Goal: Task Accomplishment & Management: Complete application form

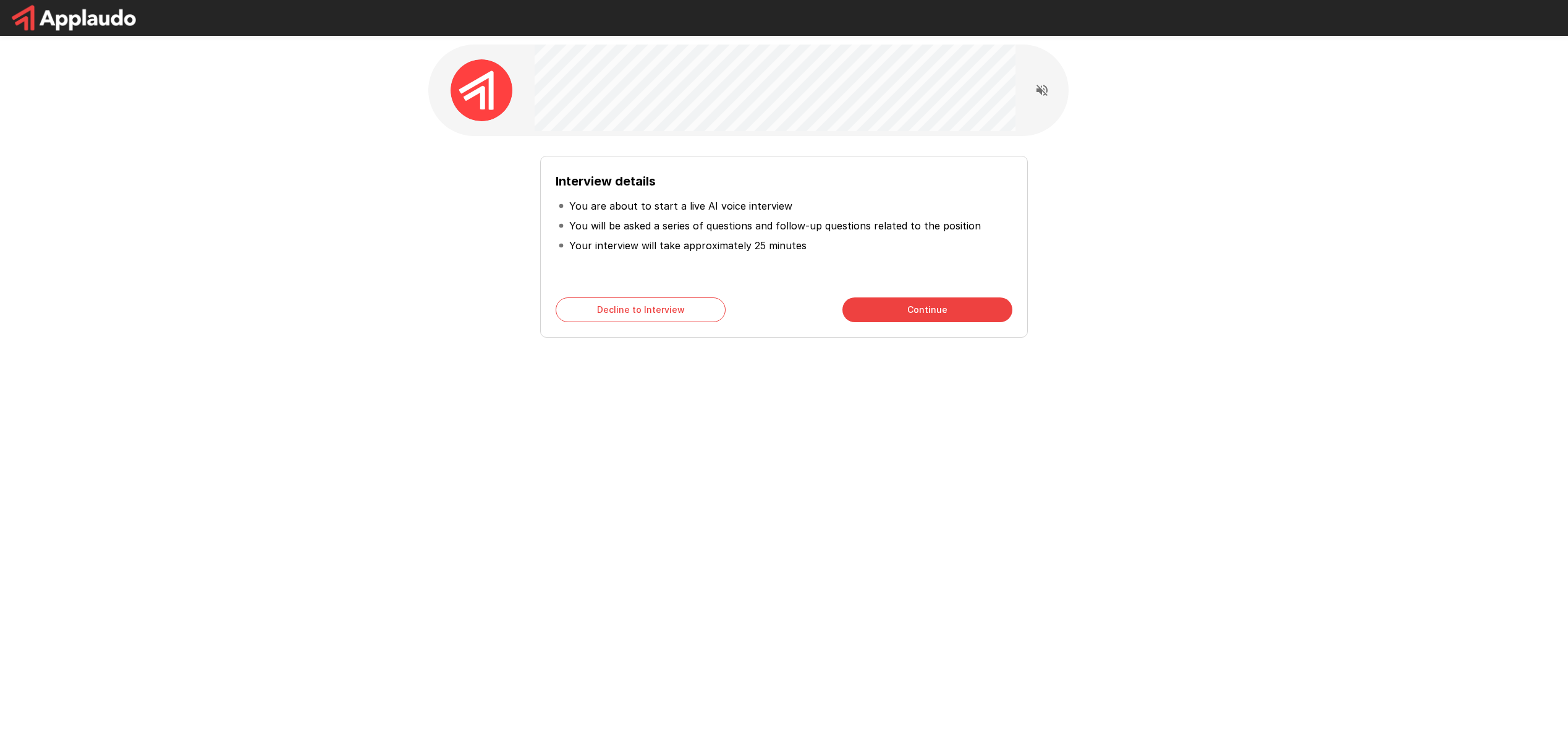
click at [941, 315] on button "Continue" at bounding box center [927, 309] width 170 height 25
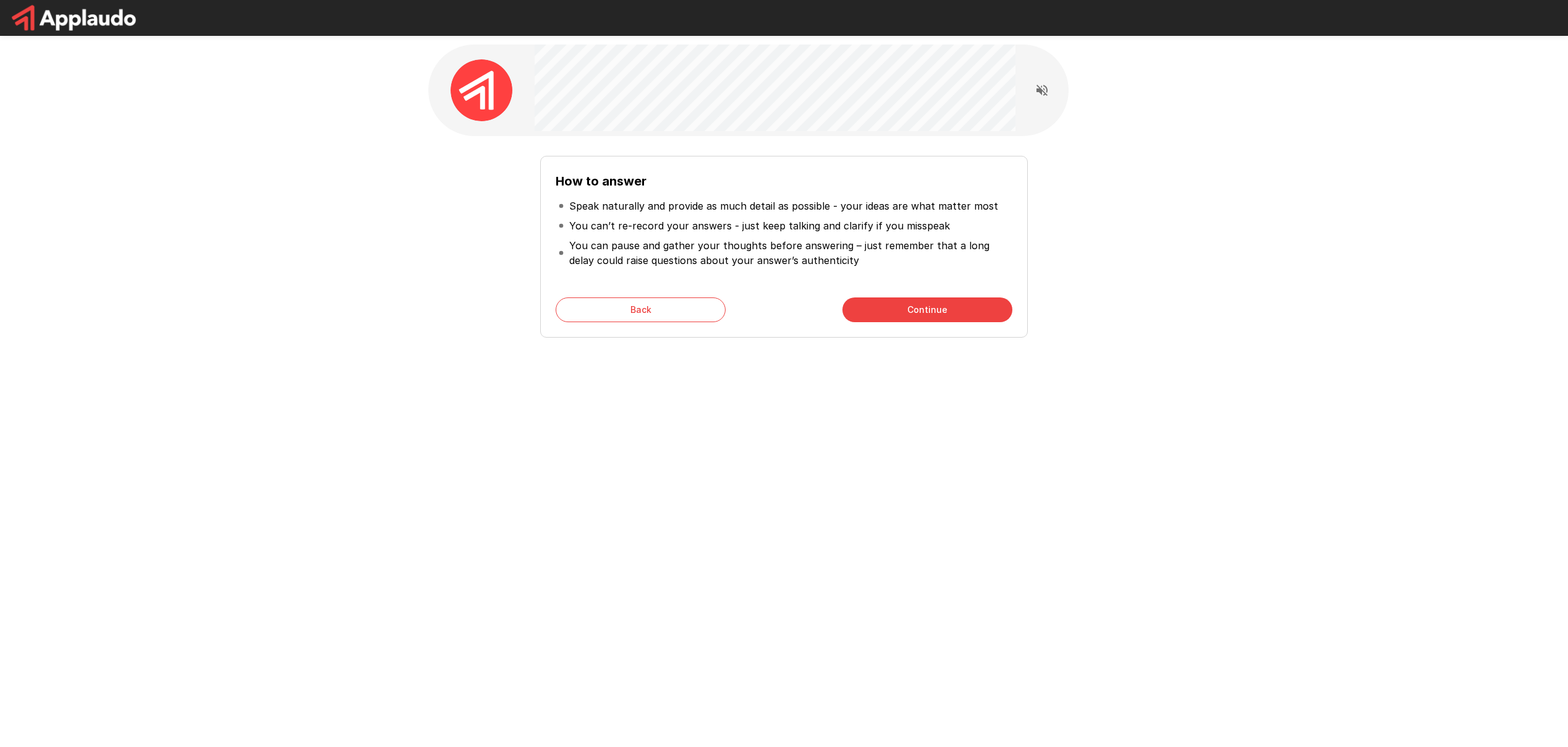
click at [935, 305] on button "Continue" at bounding box center [927, 309] width 170 height 25
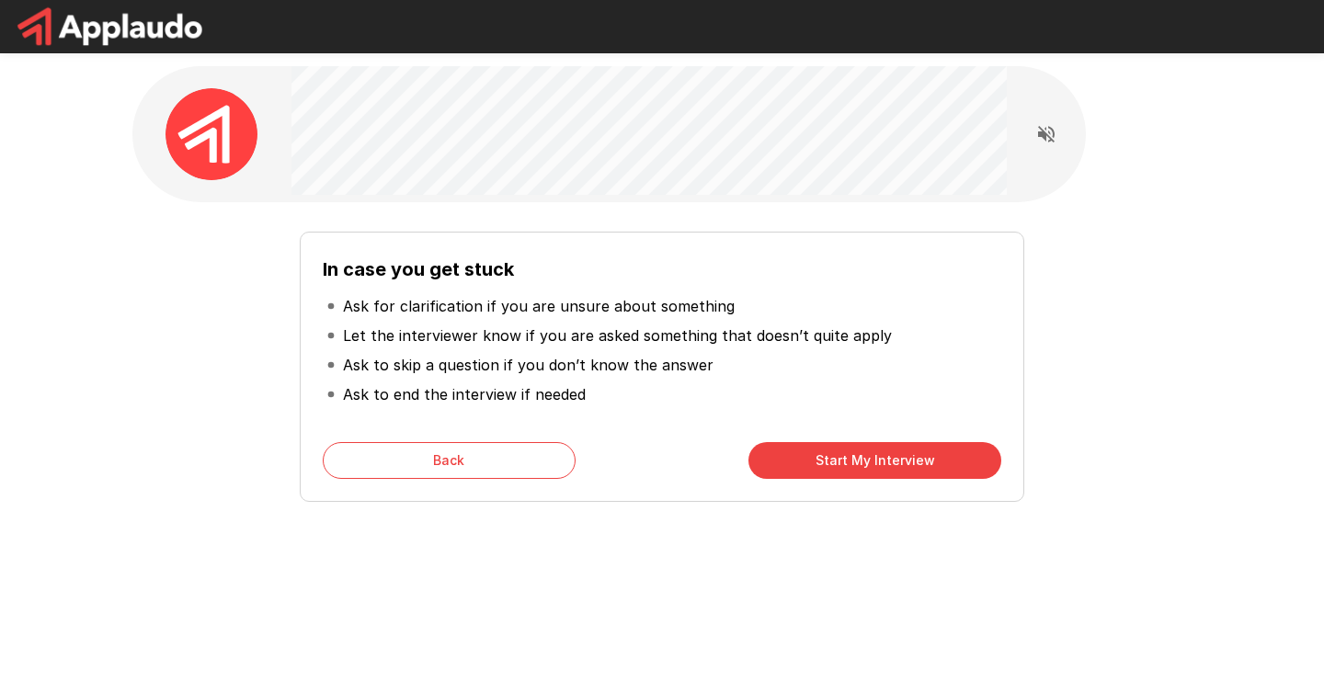
click at [817, 469] on button "Start My Interview" at bounding box center [874, 460] width 253 height 37
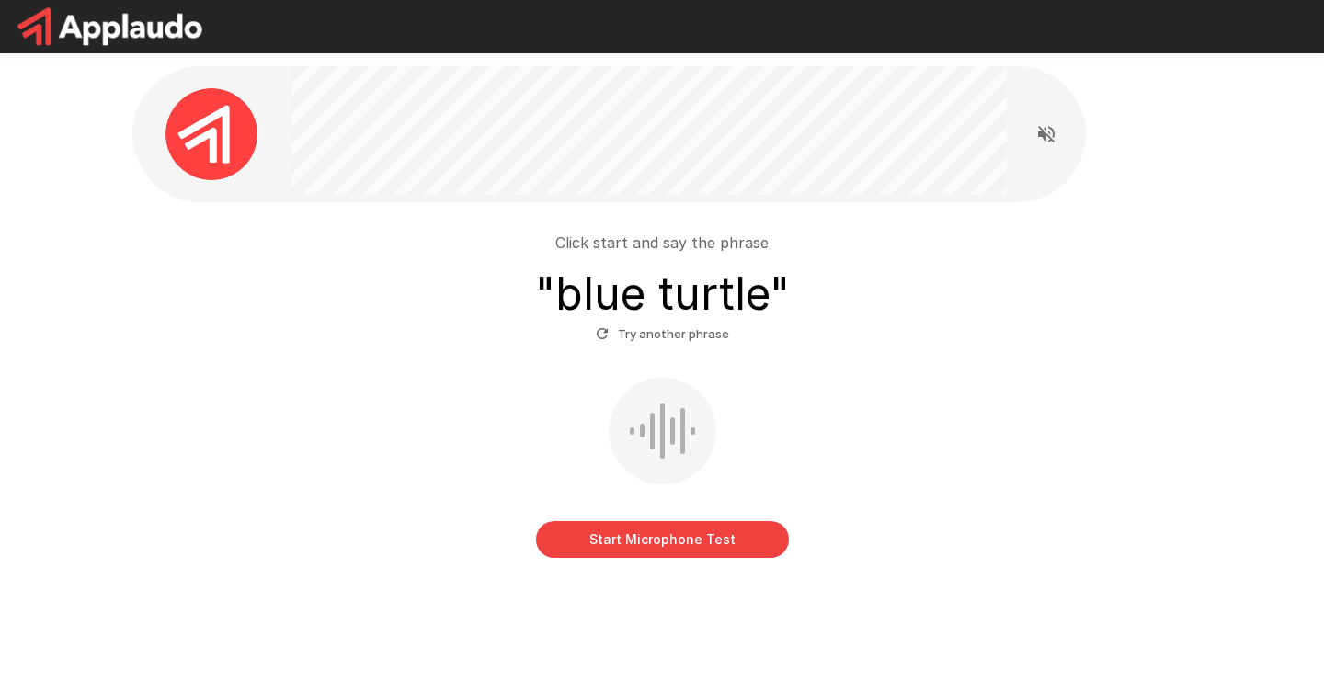
click at [647, 543] on button "Start Microphone Test" at bounding box center [662, 539] width 253 height 37
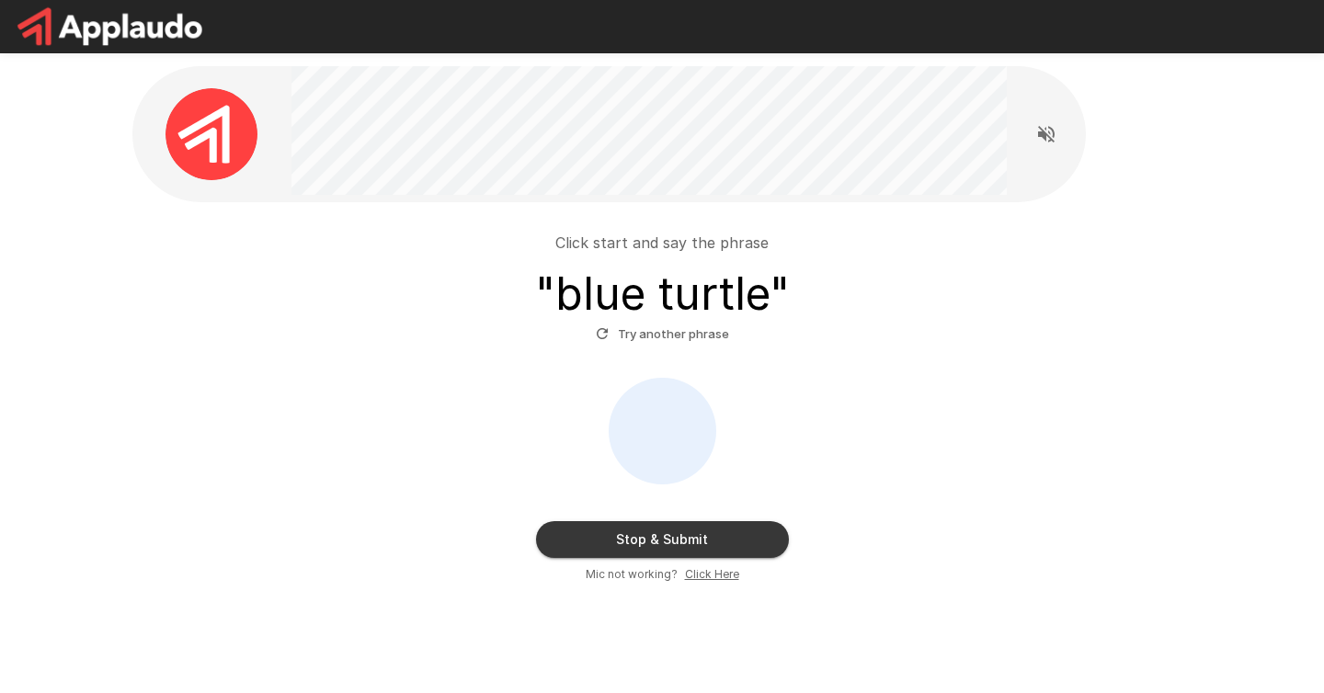
click at [670, 533] on button "Stop & Submit" at bounding box center [662, 539] width 253 height 37
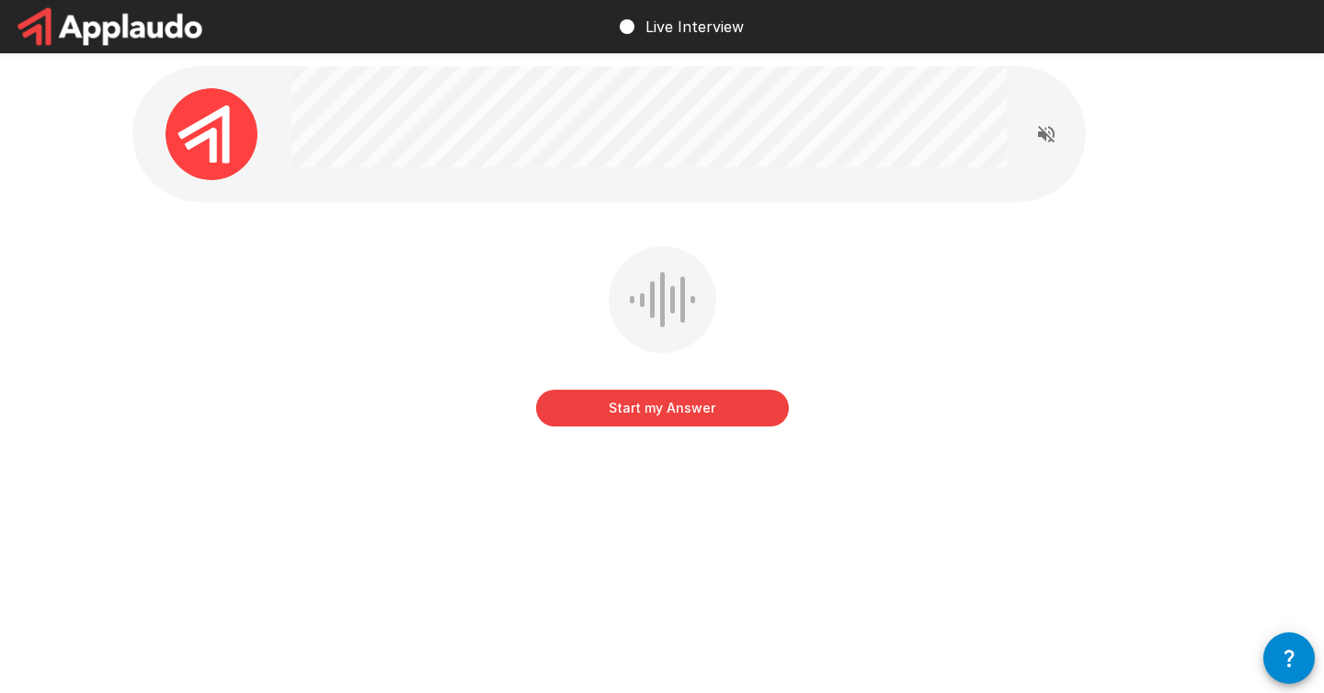
click at [649, 411] on button "Start my Answer" at bounding box center [662, 408] width 253 height 37
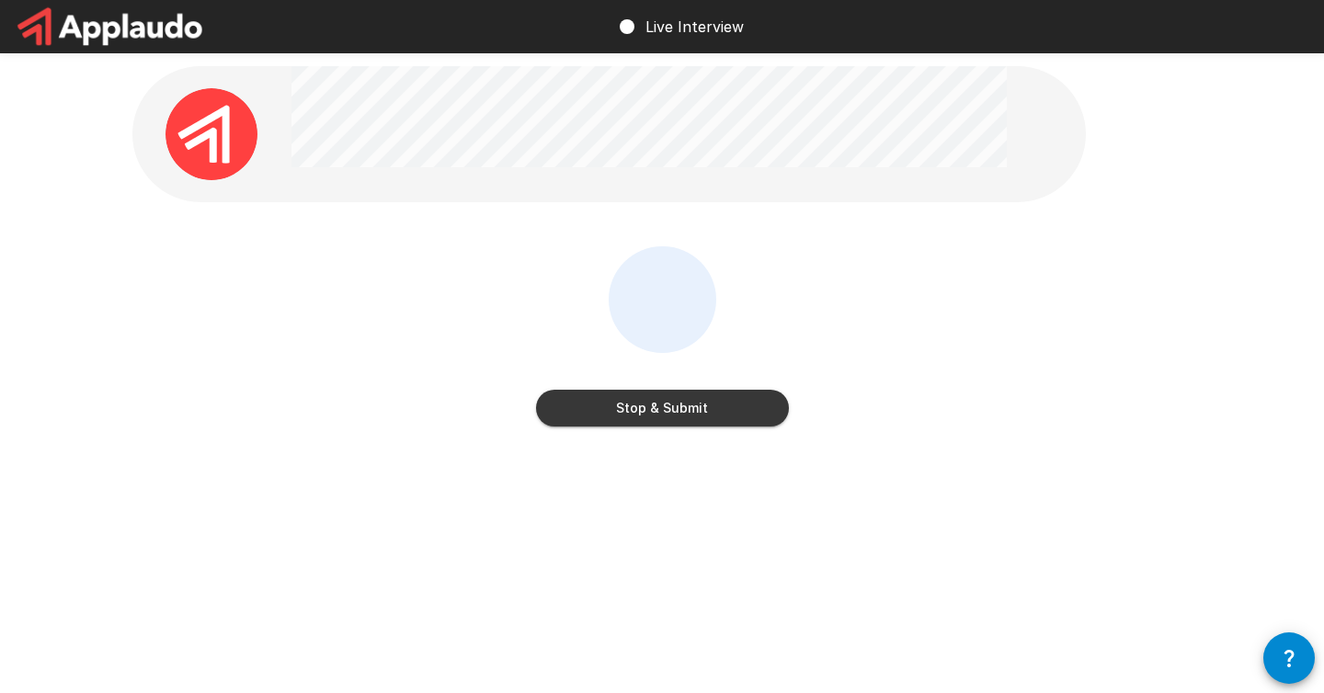
click at [623, 430] on div "Stop & Submit" at bounding box center [662, 340] width 253 height 188
click at [626, 422] on button "Stop & Submit" at bounding box center [662, 408] width 253 height 37
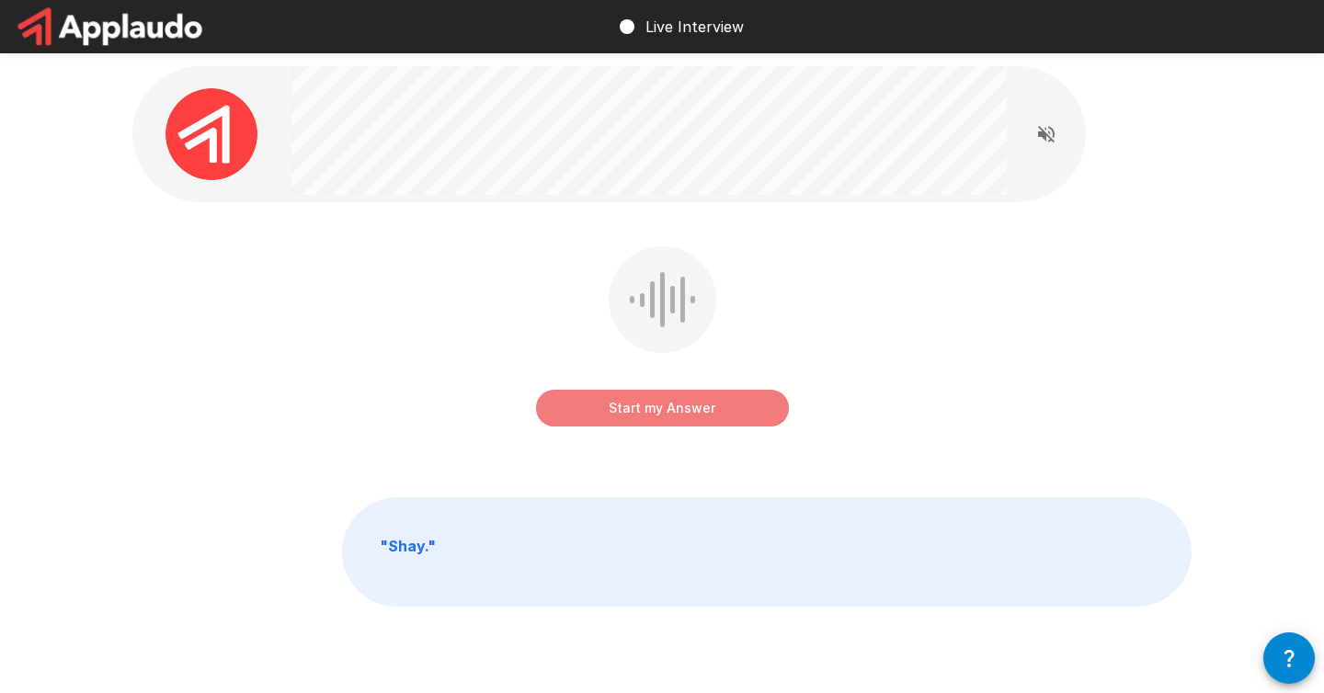
click at [644, 410] on button "Start my Answer" at bounding box center [662, 408] width 253 height 37
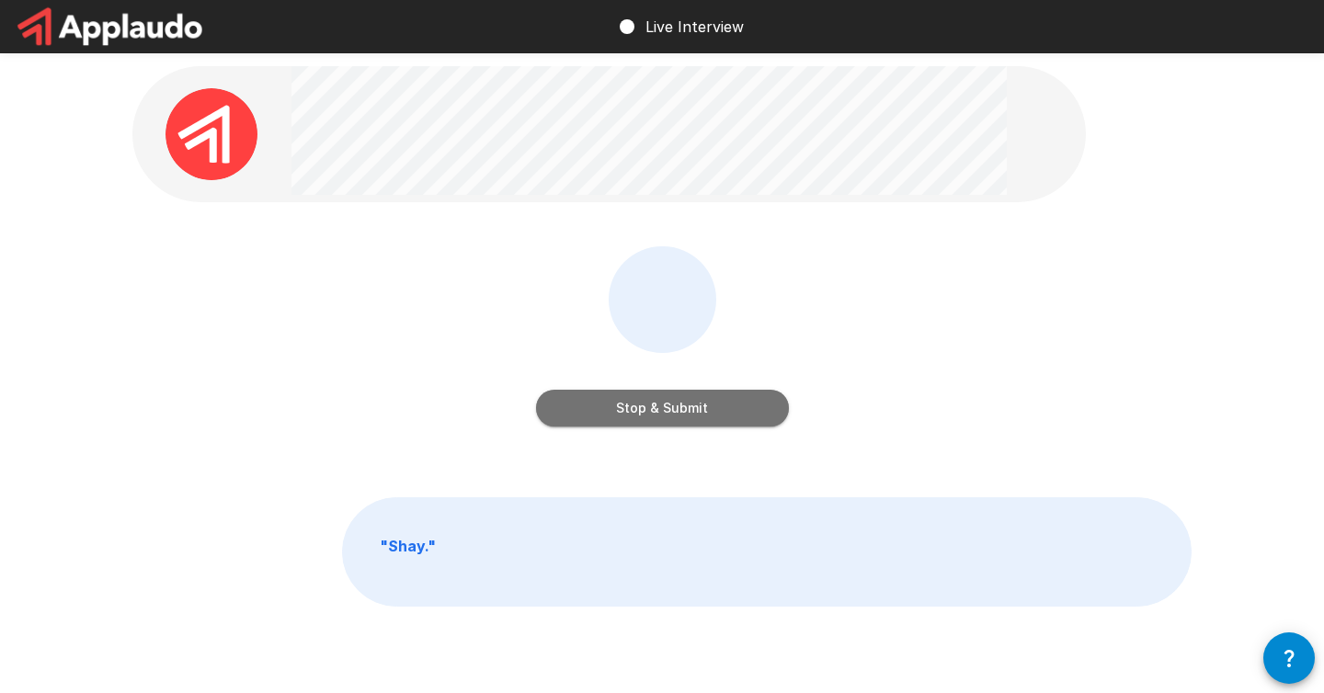
click at [679, 406] on button "Stop & Submit" at bounding box center [662, 408] width 253 height 37
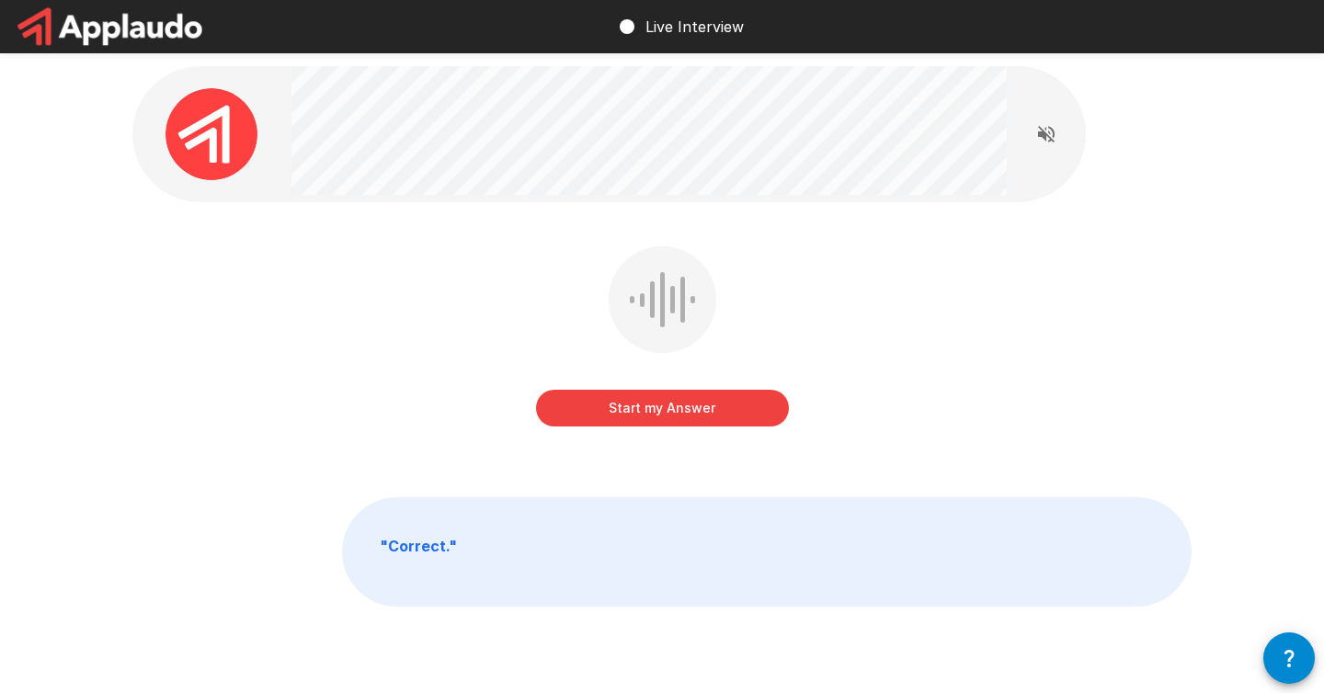
click at [691, 408] on button "Start my Answer" at bounding box center [662, 408] width 253 height 37
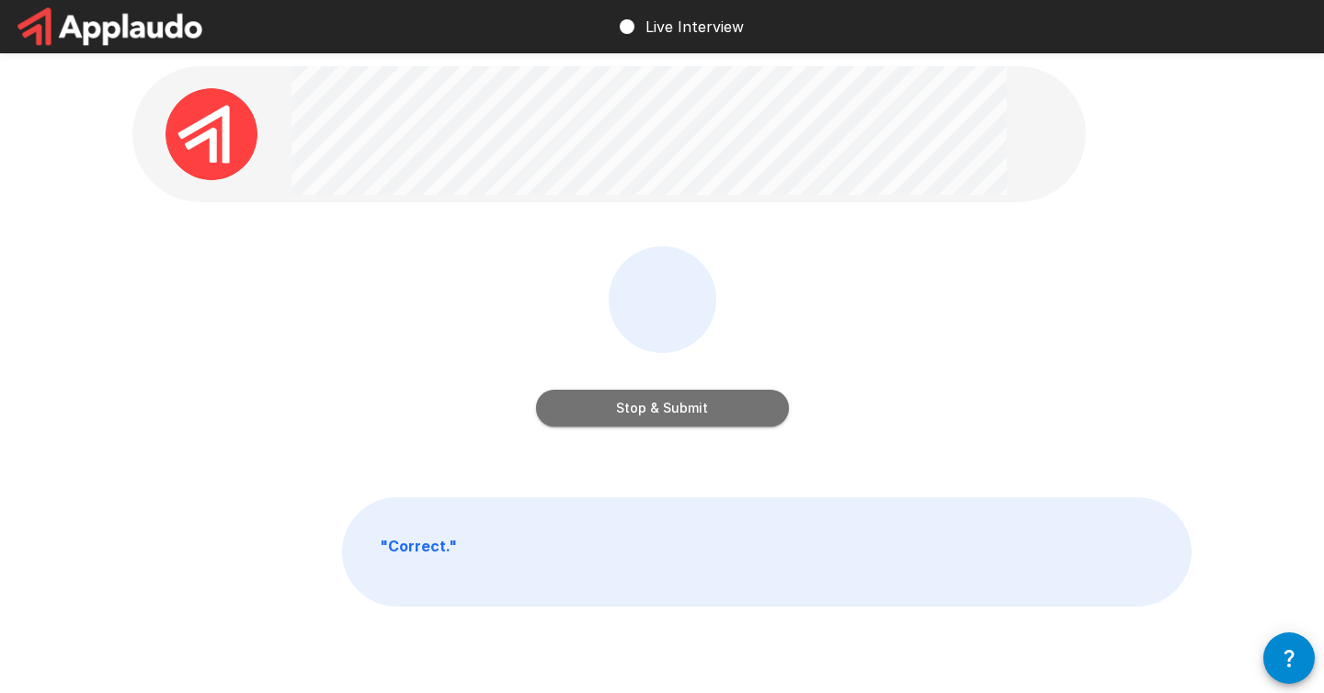
click at [682, 408] on button "Stop & Submit" at bounding box center [662, 408] width 253 height 37
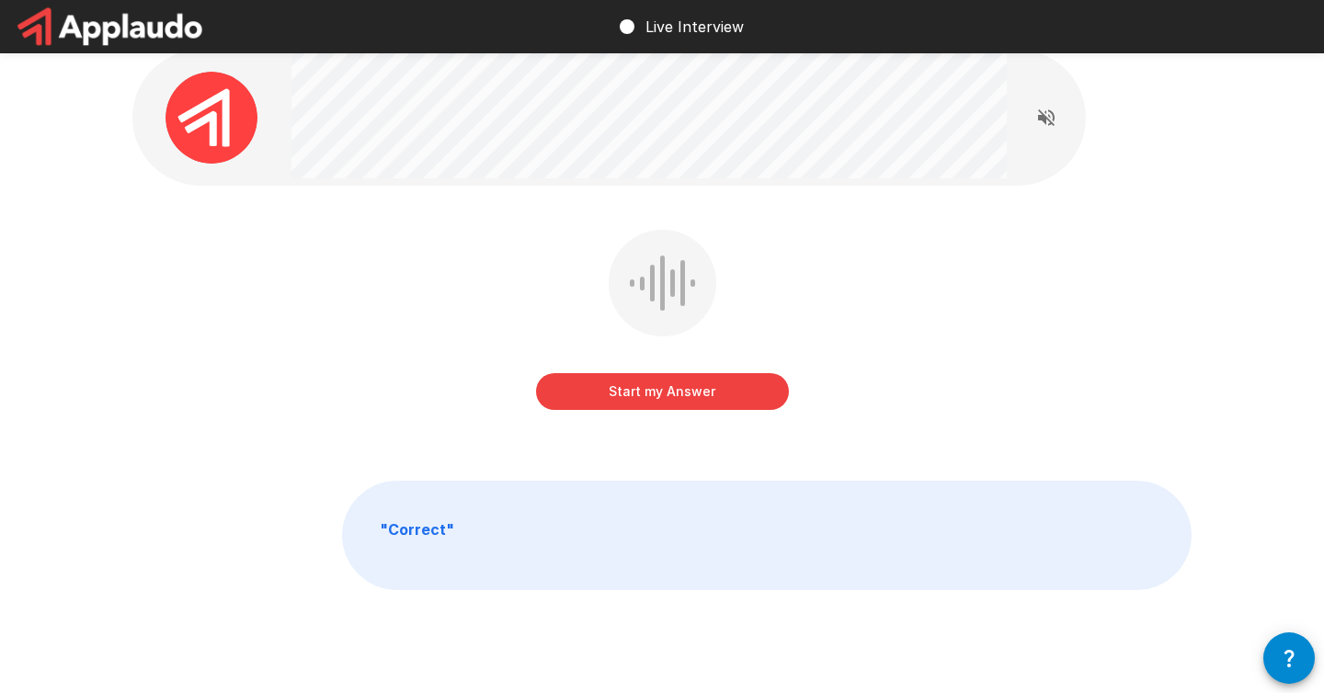
scroll to position [18, 0]
click at [657, 392] on button "Start my Answer" at bounding box center [662, 389] width 253 height 37
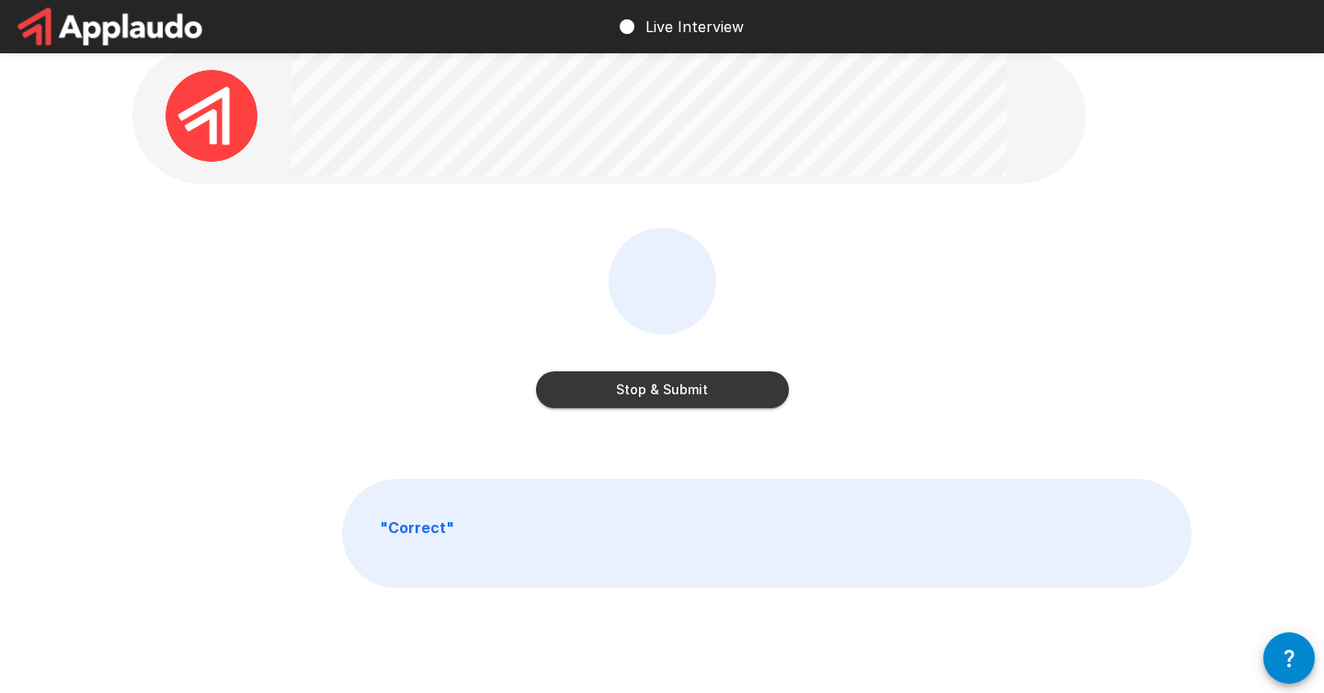
click at [635, 393] on button "Stop & Submit" at bounding box center [662, 389] width 253 height 37
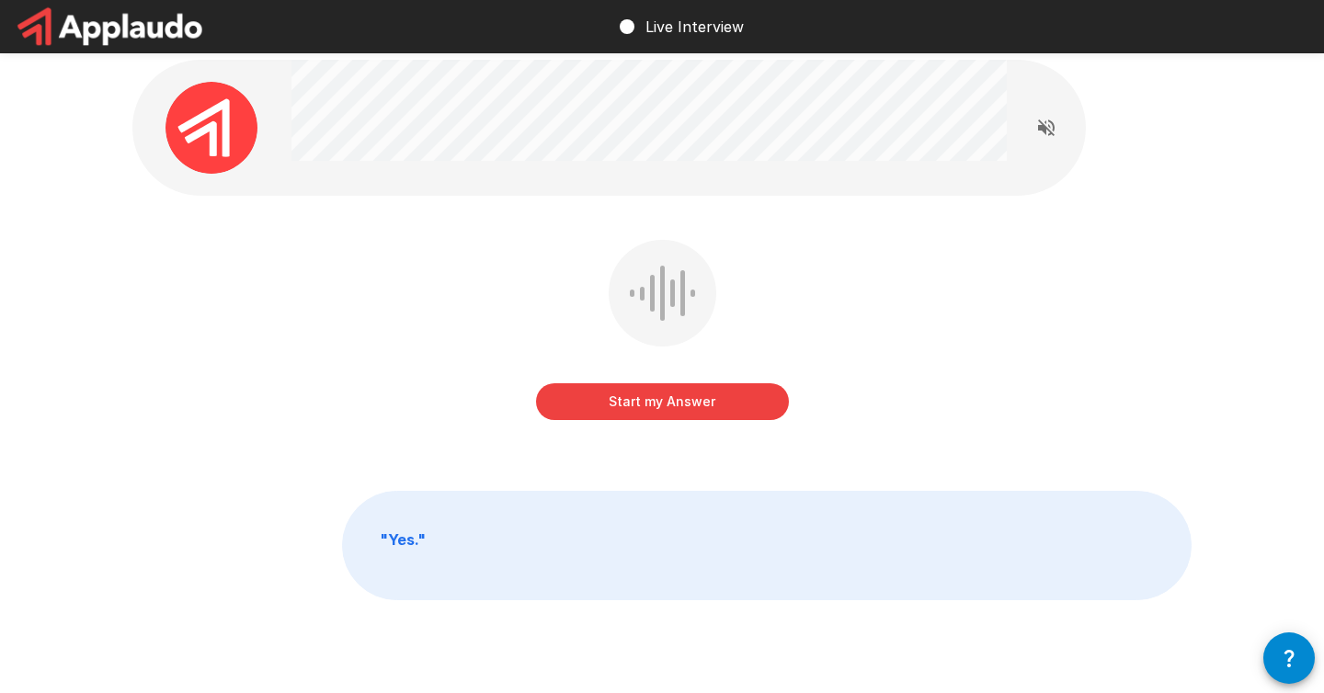
scroll to position [9, 0]
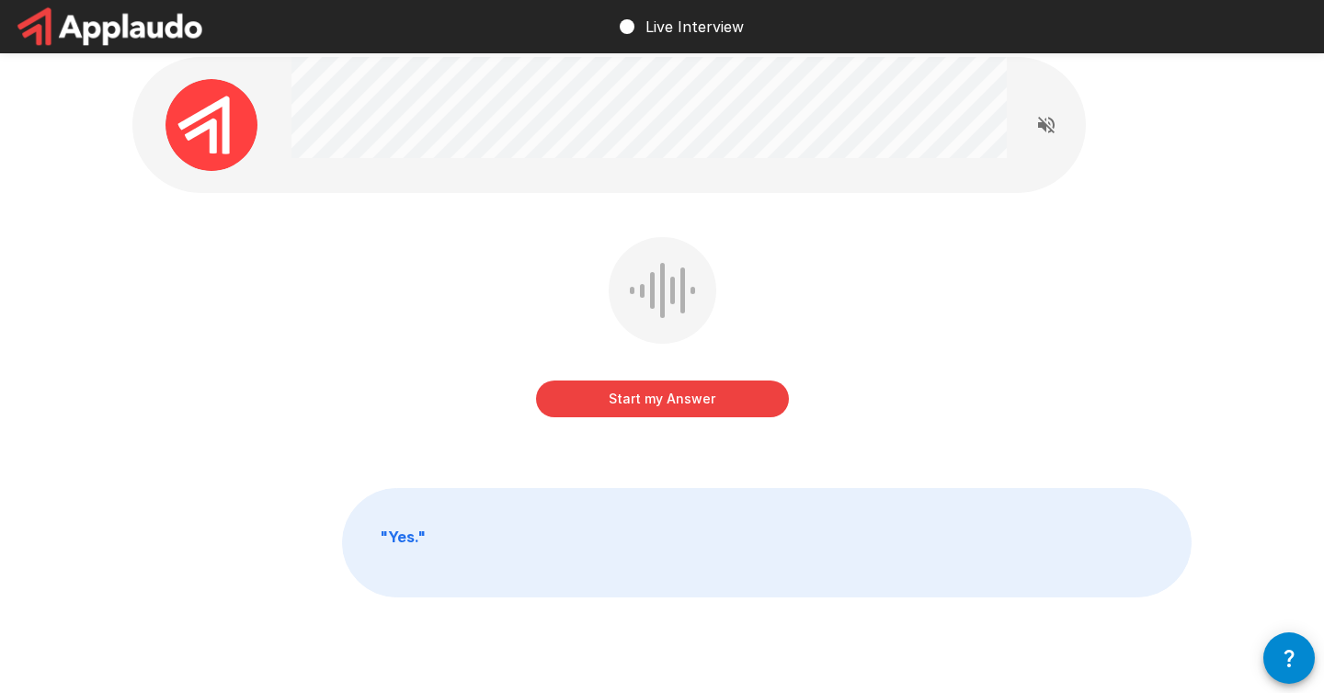
click at [638, 397] on button "Start my Answer" at bounding box center [662, 399] width 253 height 37
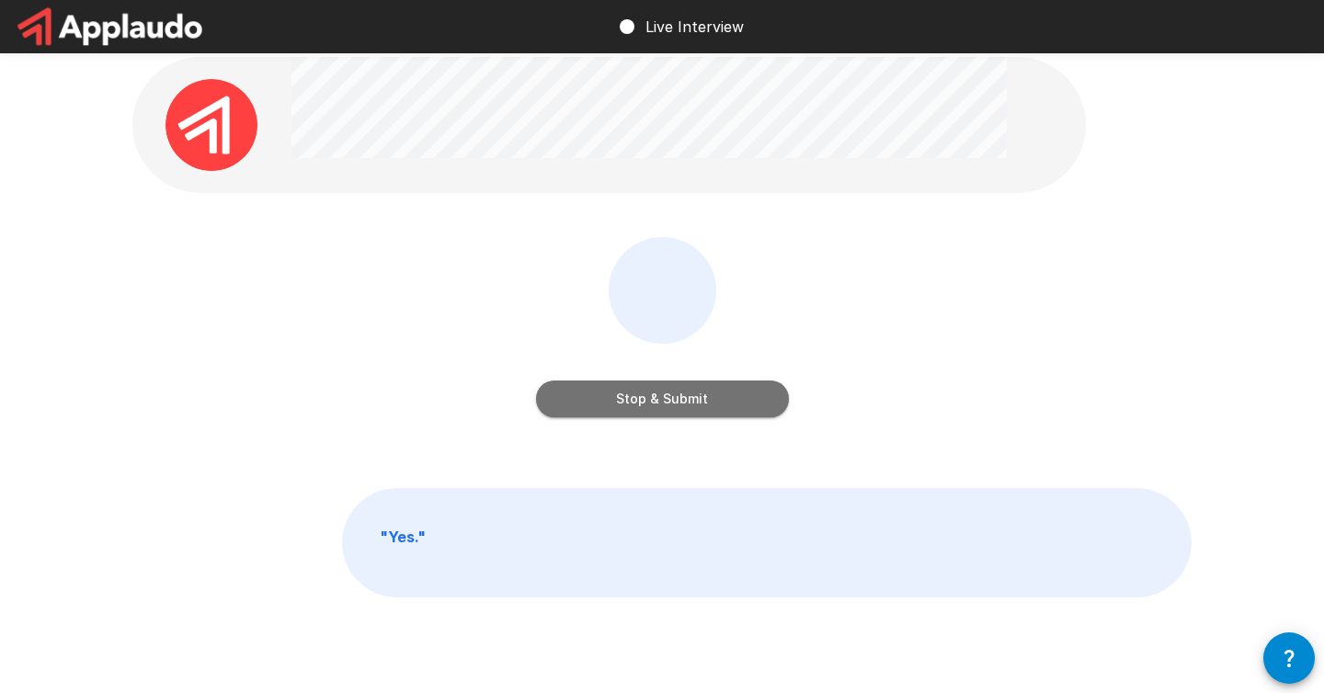
click at [638, 397] on button "Stop & Submit" at bounding box center [662, 399] width 253 height 37
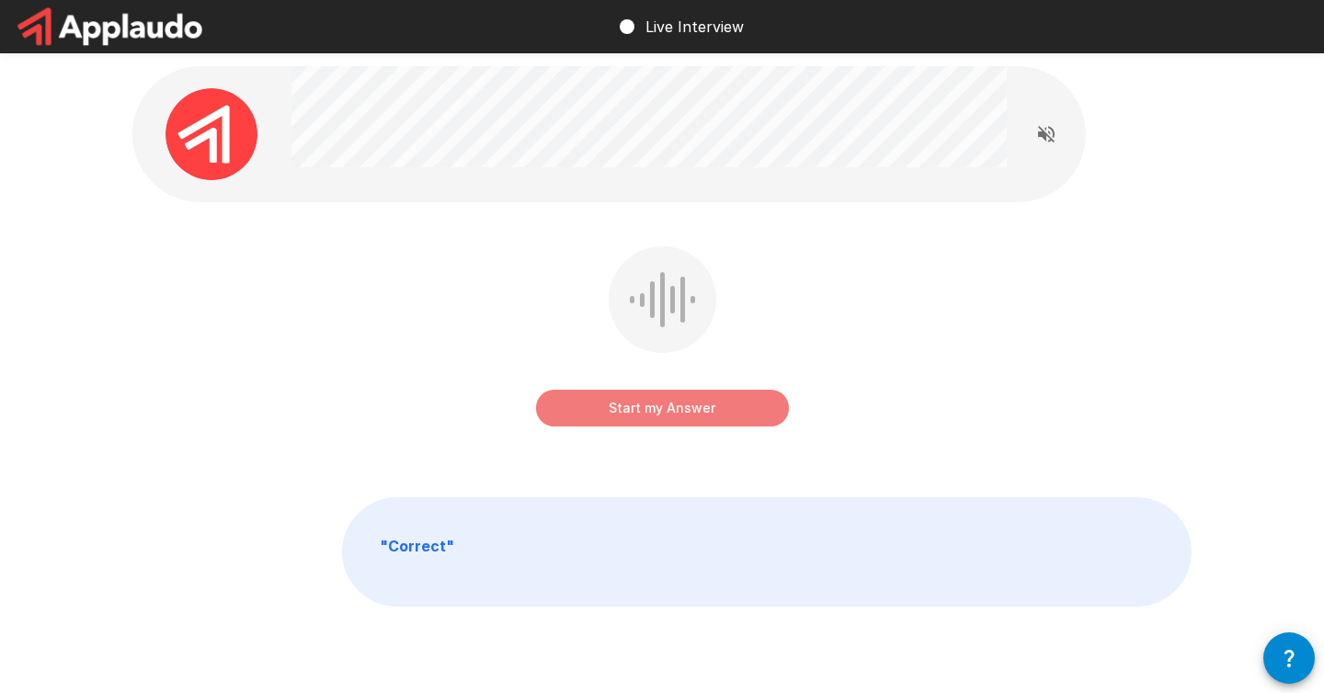
scroll to position [6, 0]
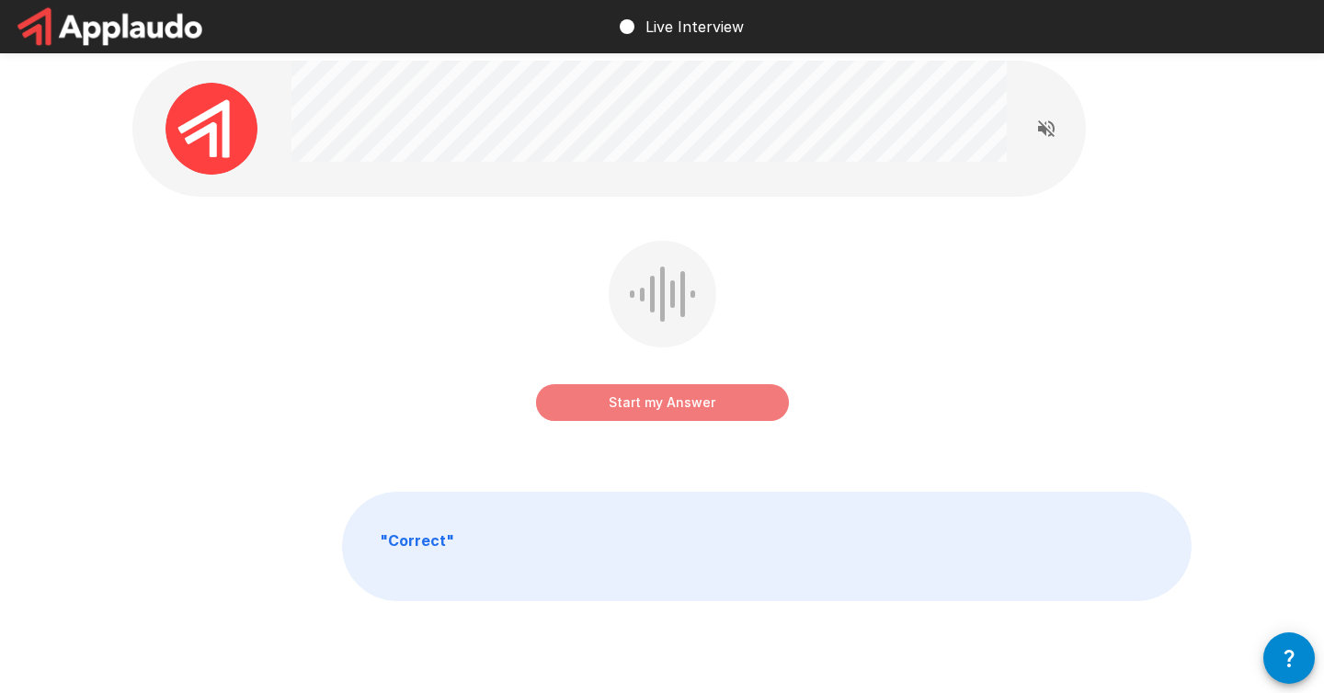
click at [668, 403] on button "Start my Answer" at bounding box center [662, 402] width 253 height 37
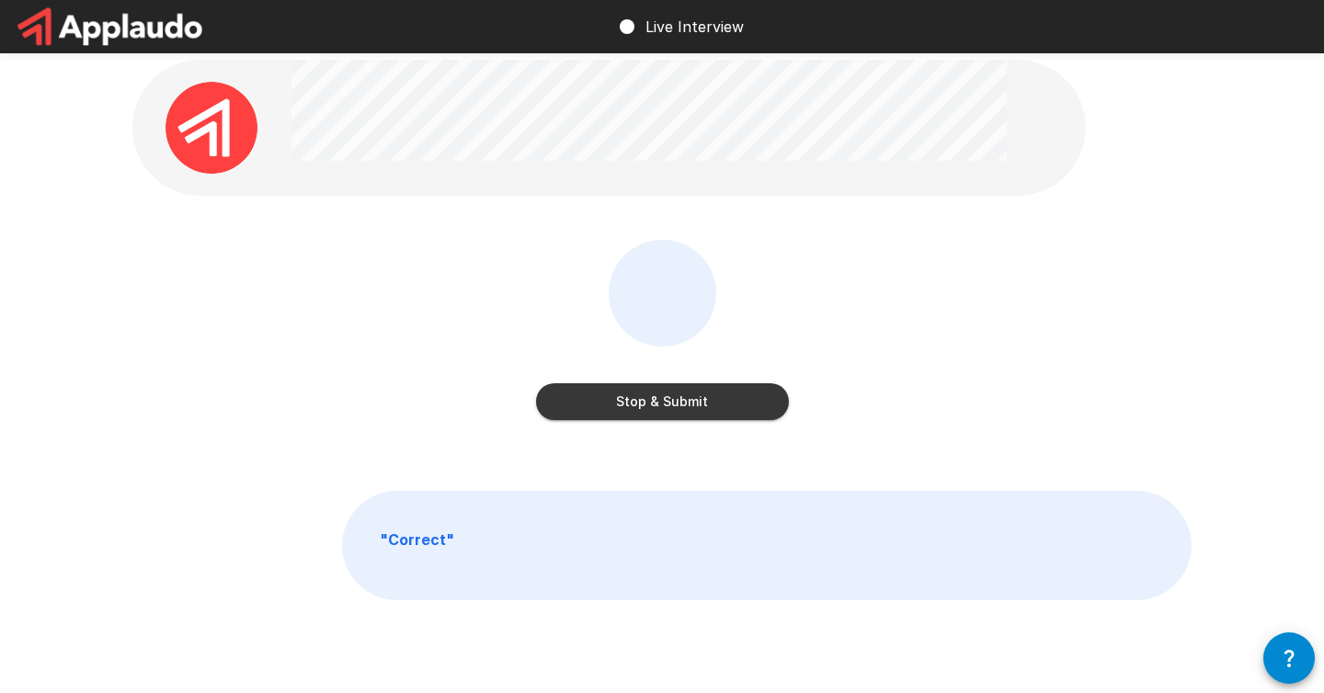
click at [672, 406] on button "Stop & Submit" at bounding box center [662, 401] width 253 height 37
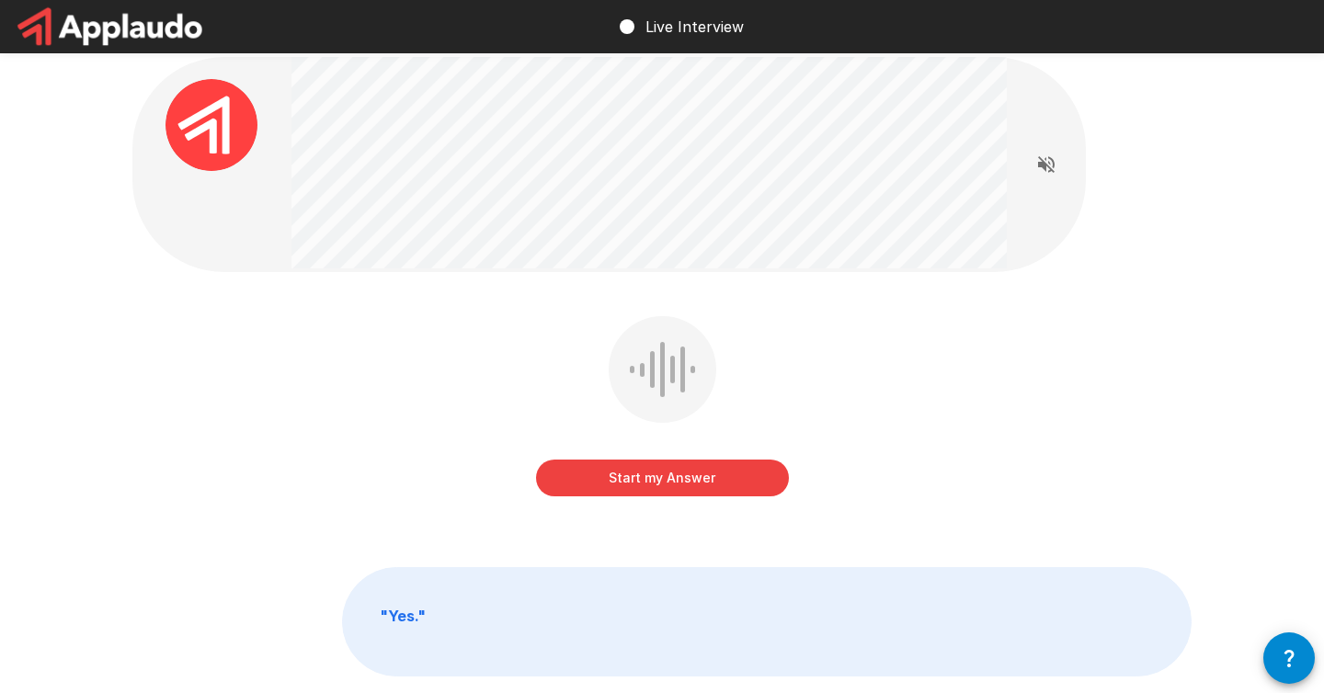
scroll to position [11, 0]
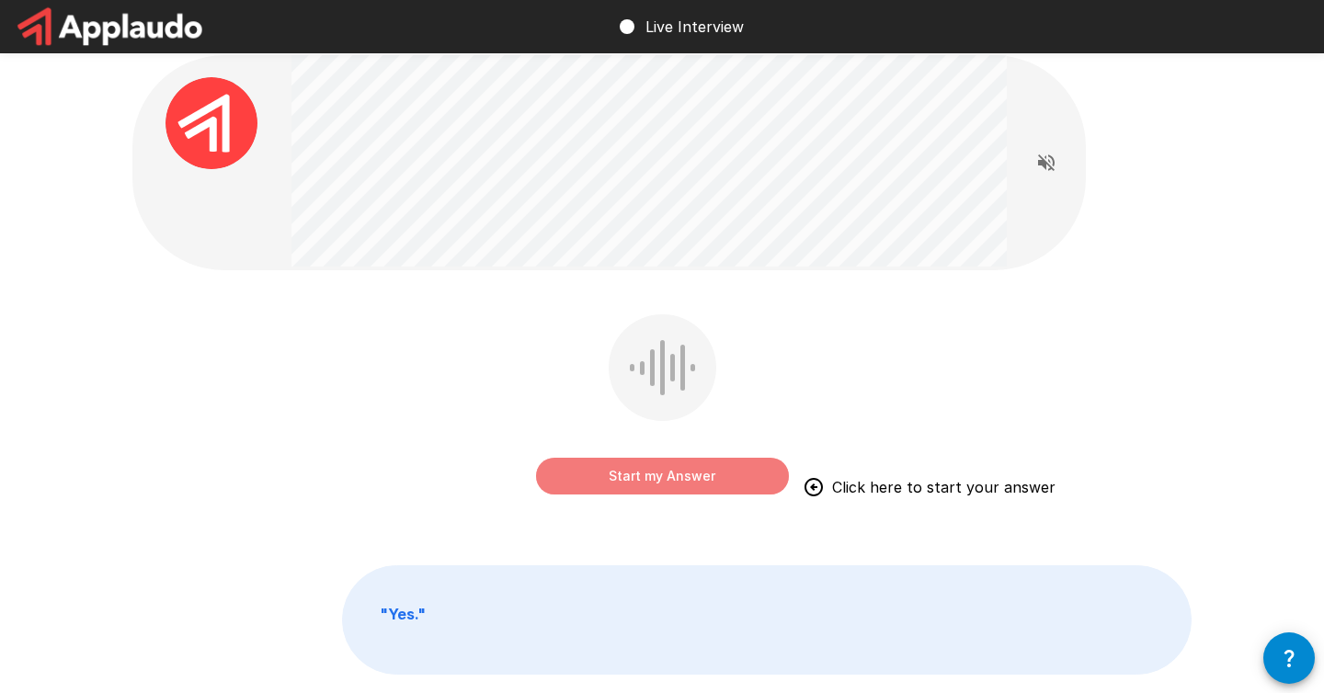
click at [659, 471] on button "Start my Answer" at bounding box center [662, 476] width 253 height 37
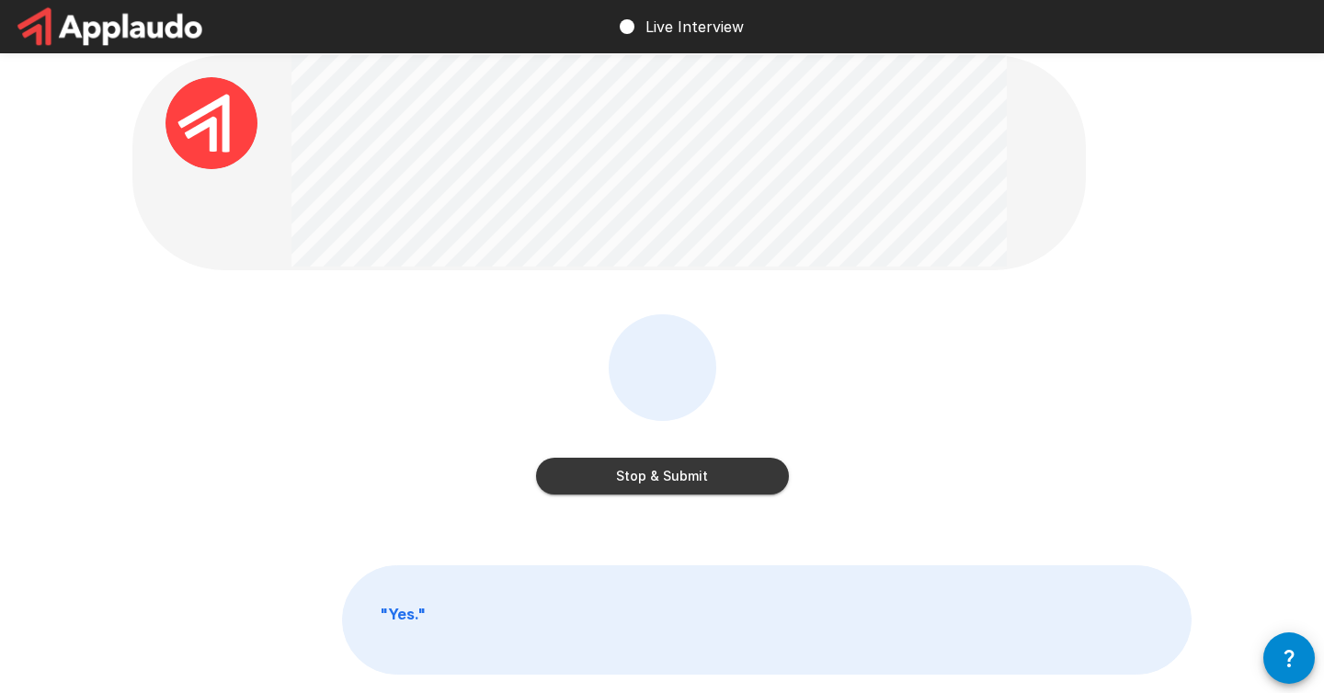
scroll to position [10, 0]
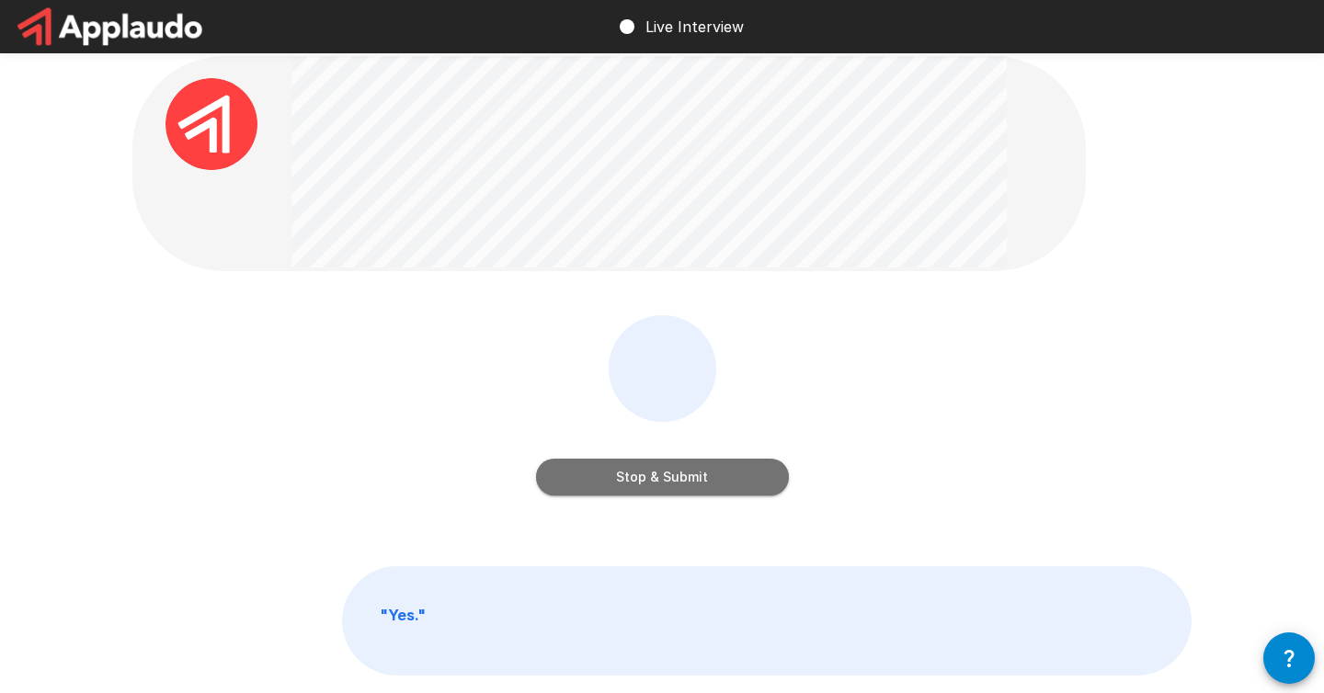
click at [672, 482] on button "Stop & Submit" at bounding box center [662, 477] width 253 height 37
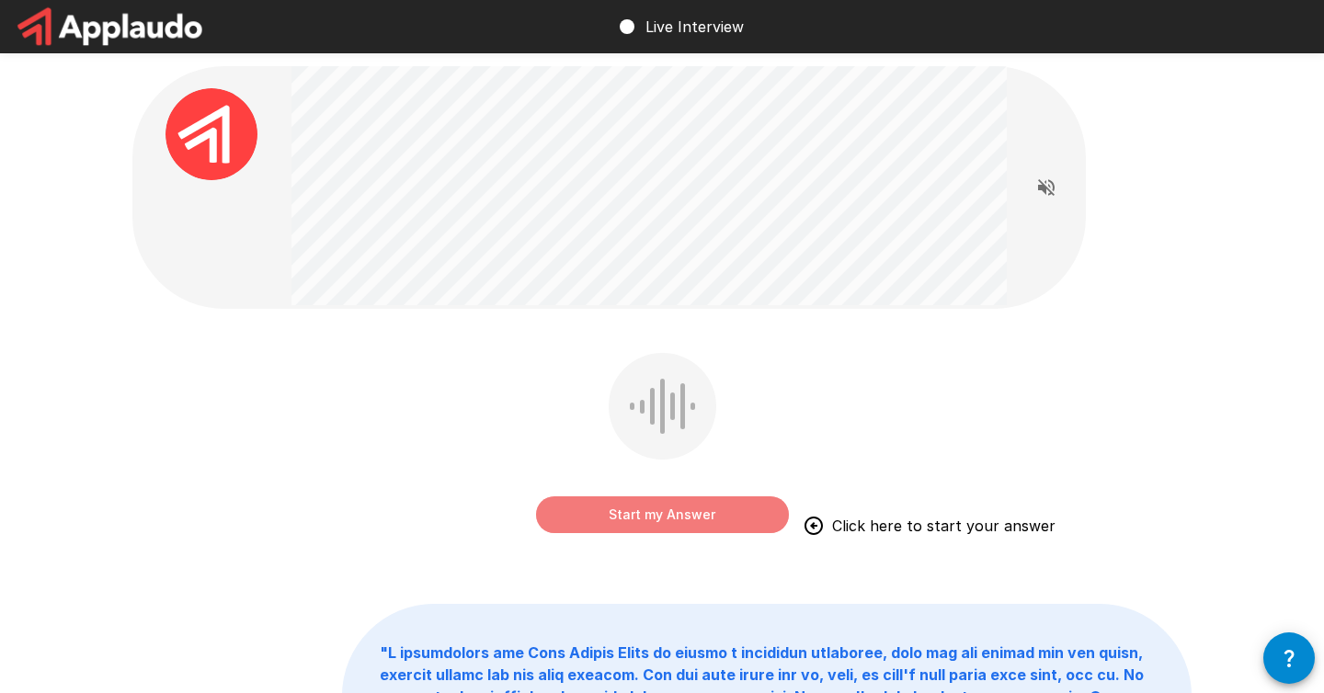
click at [670, 514] on button "Start my Answer" at bounding box center [662, 515] width 253 height 37
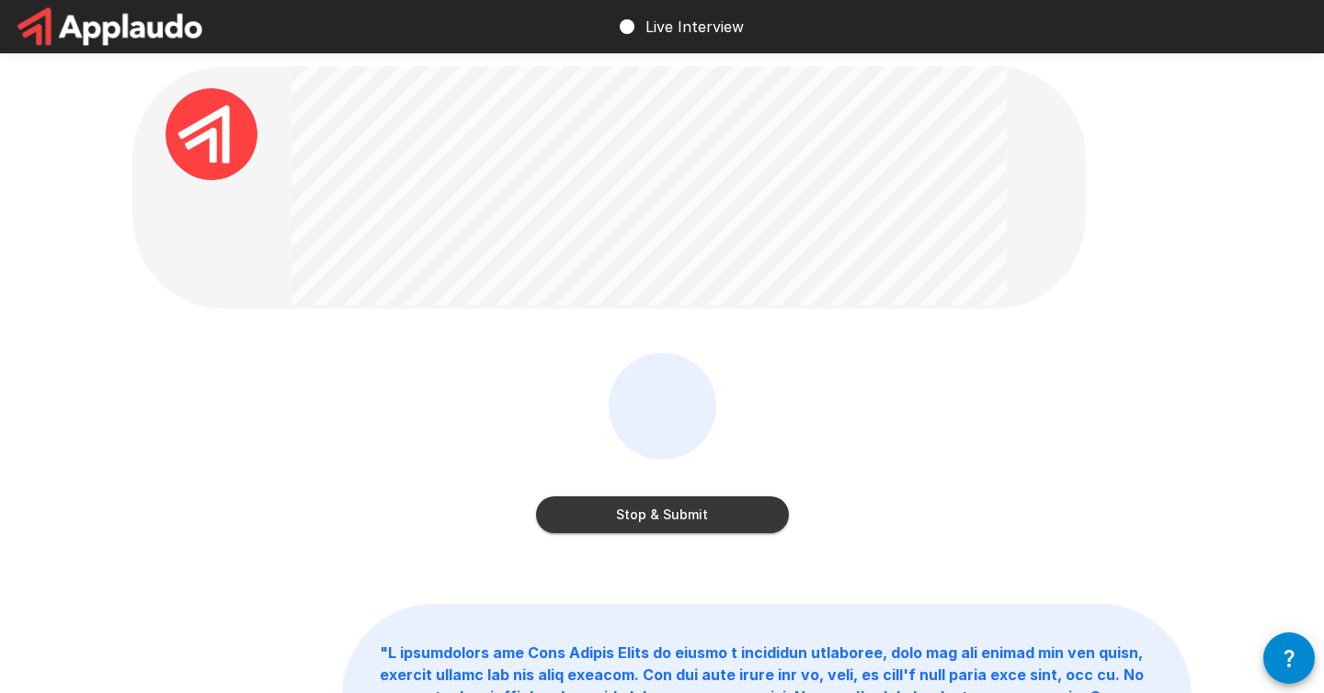
click at [714, 524] on button "Stop & Submit" at bounding box center [662, 515] width 253 height 37
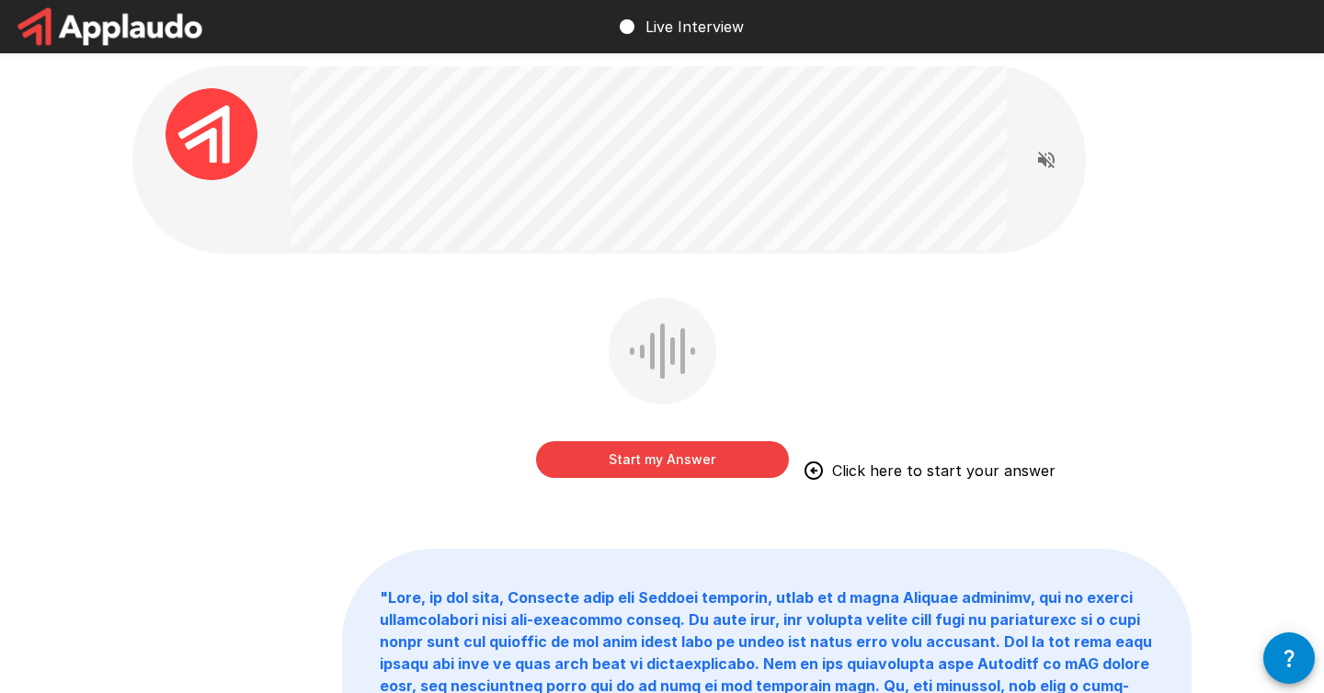
click at [667, 458] on button "Start my Answer" at bounding box center [662, 459] width 253 height 37
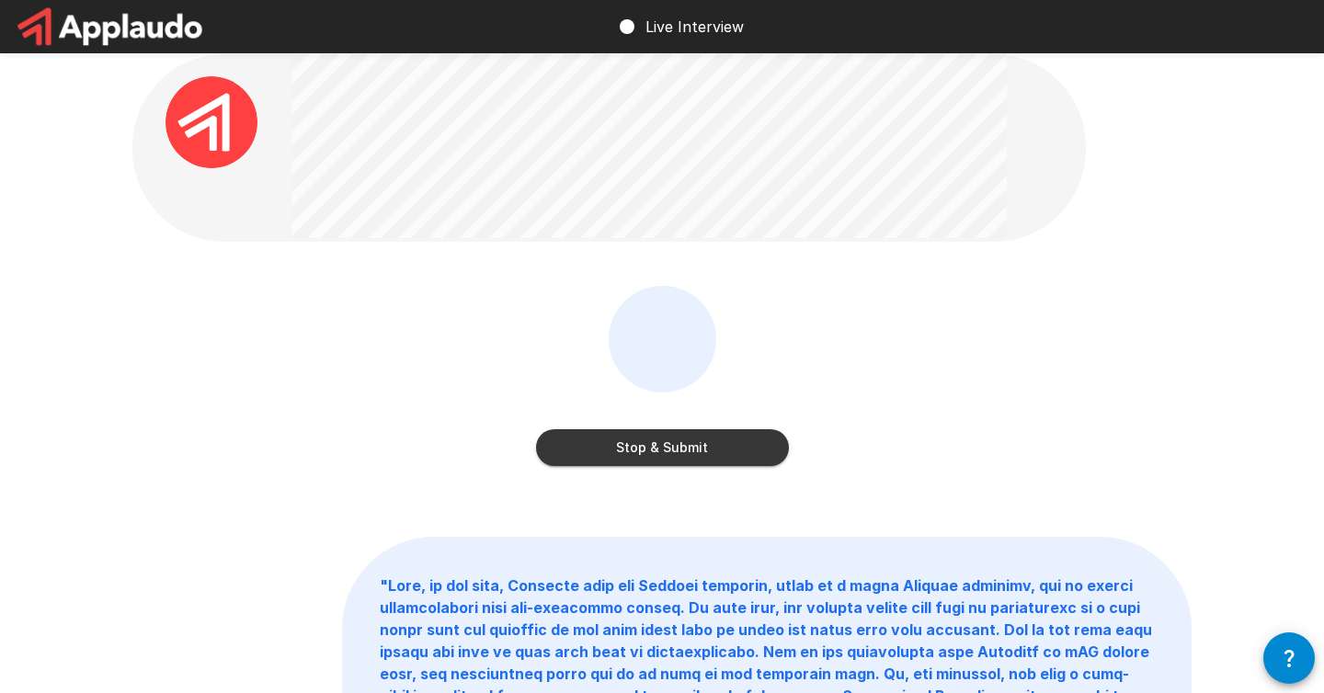
scroll to position [13, 0]
click at [675, 454] on button "Stop & Submit" at bounding box center [662, 447] width 253 height 37
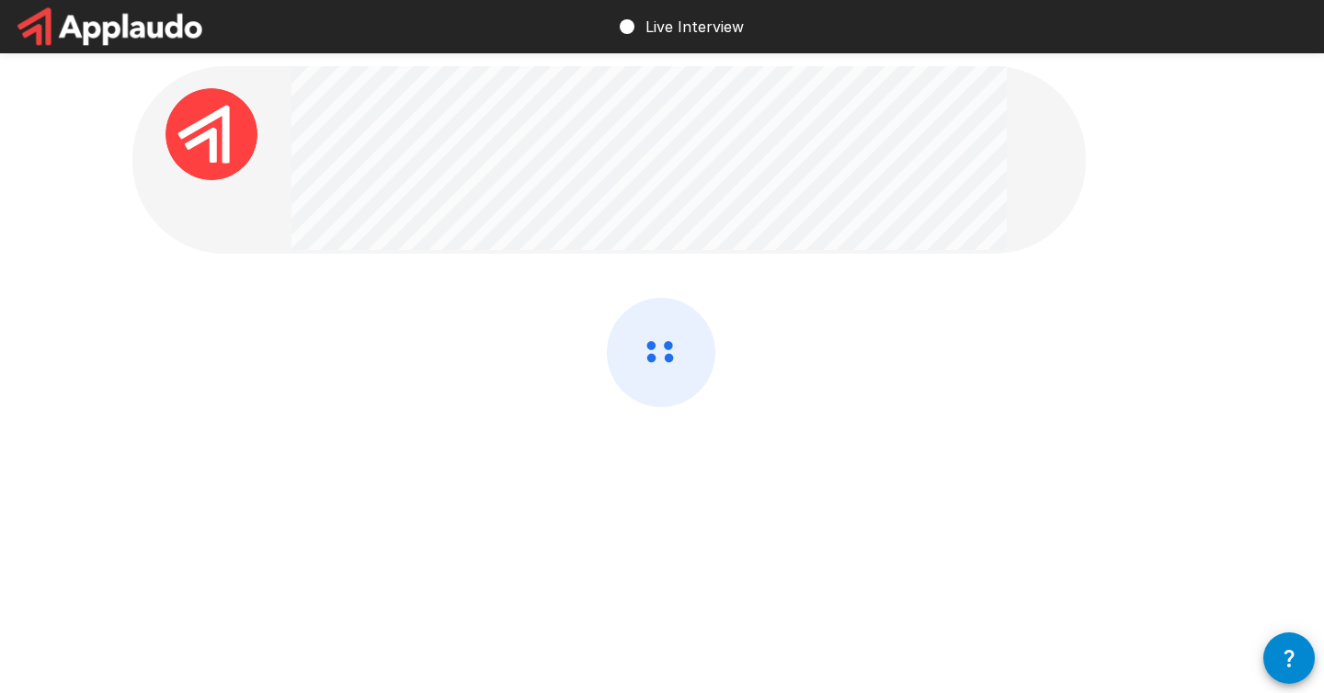
scroll to position [0, 0]
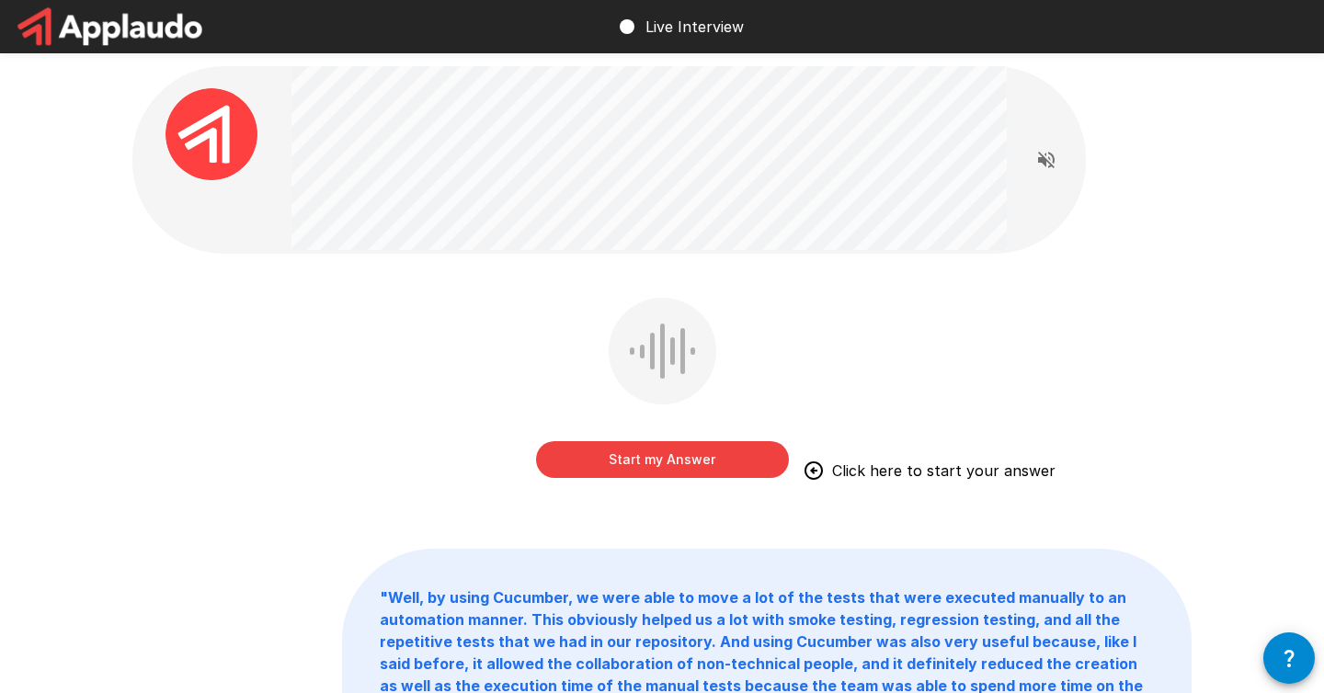
click at [682, 454] on button "Start my Answer" at bounding box center [662, 459] width 253 height 37
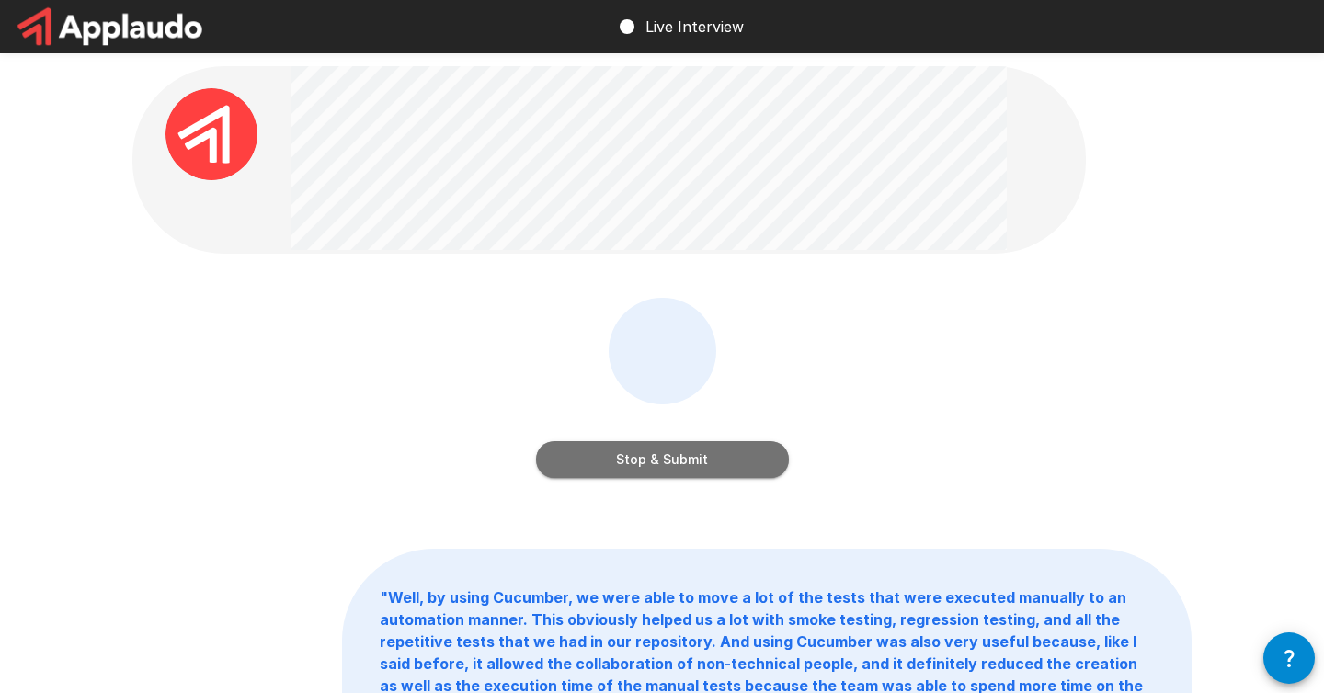
click at [685, 453] on button "Stop & Submit" at bounding box center [662, 459] width 253 height 37
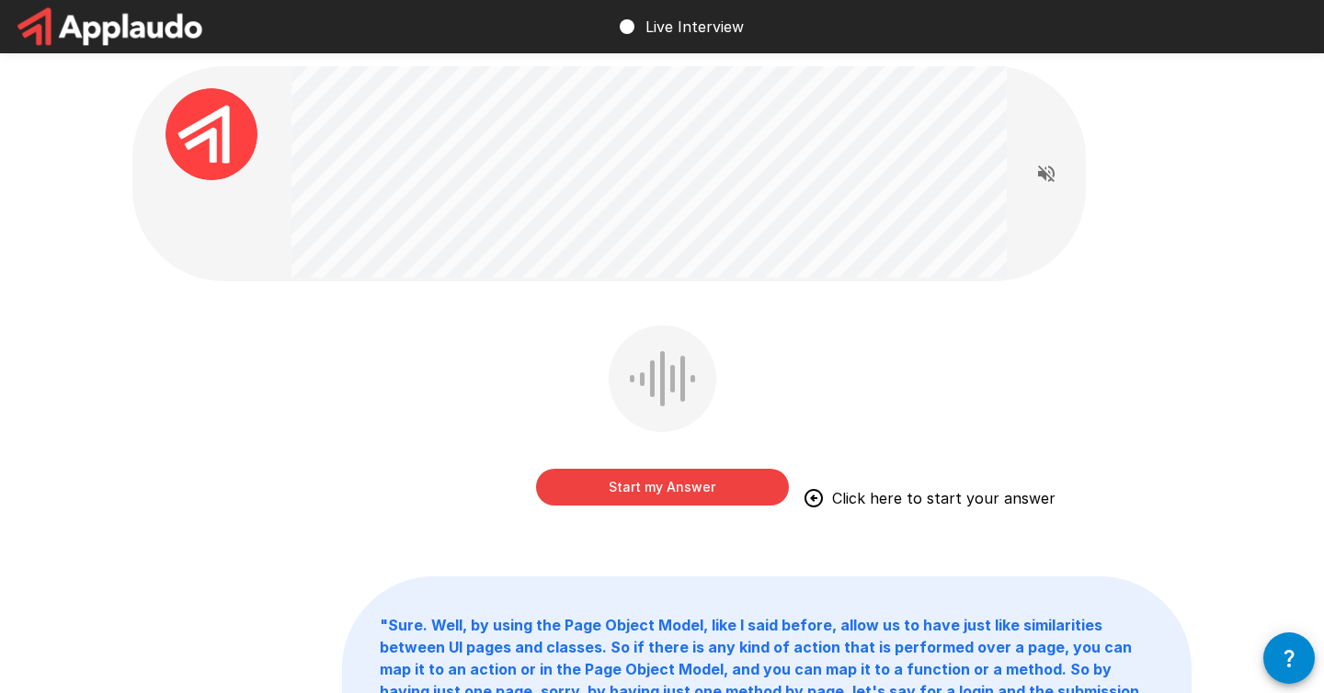
scroll to position [3, 0]
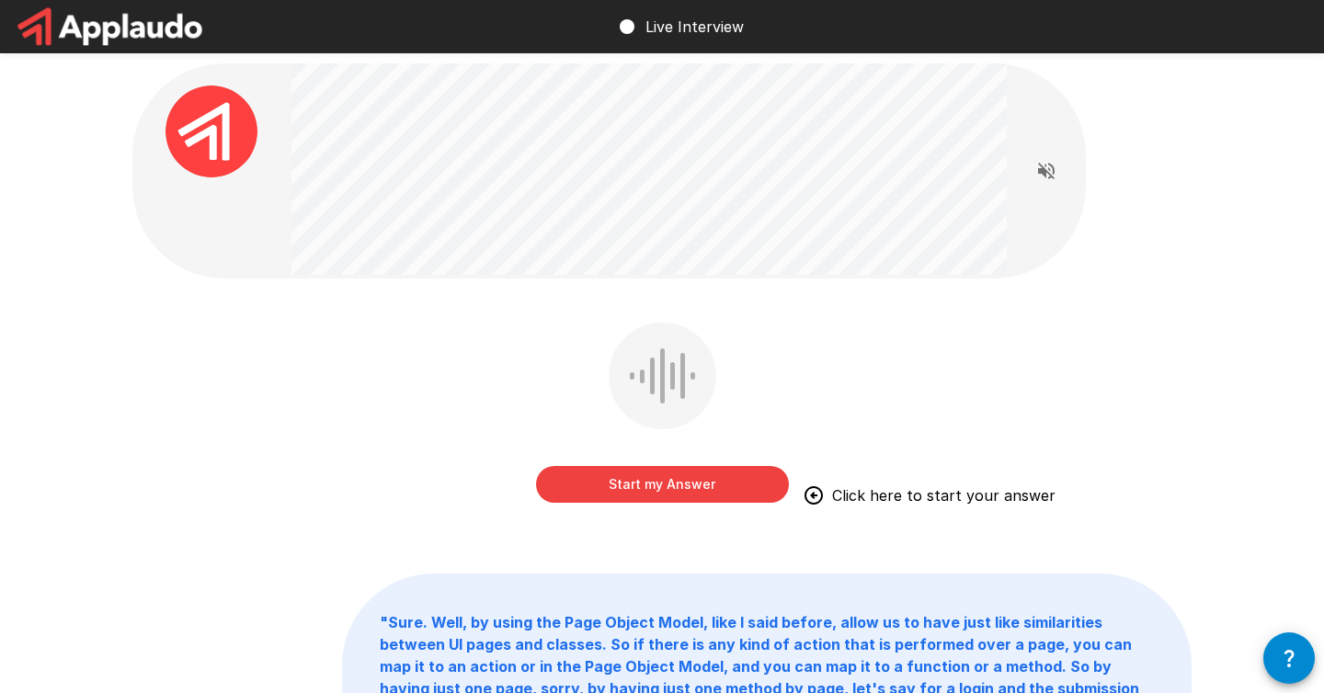
drag, startPoint x: 645, startPoint y: 484, endPoint x: 880, endPoint y: 409, distance: 246.9
click at [645, 484] on button "Start my Answer" at bounding box center [662, 484] width 253 height 37
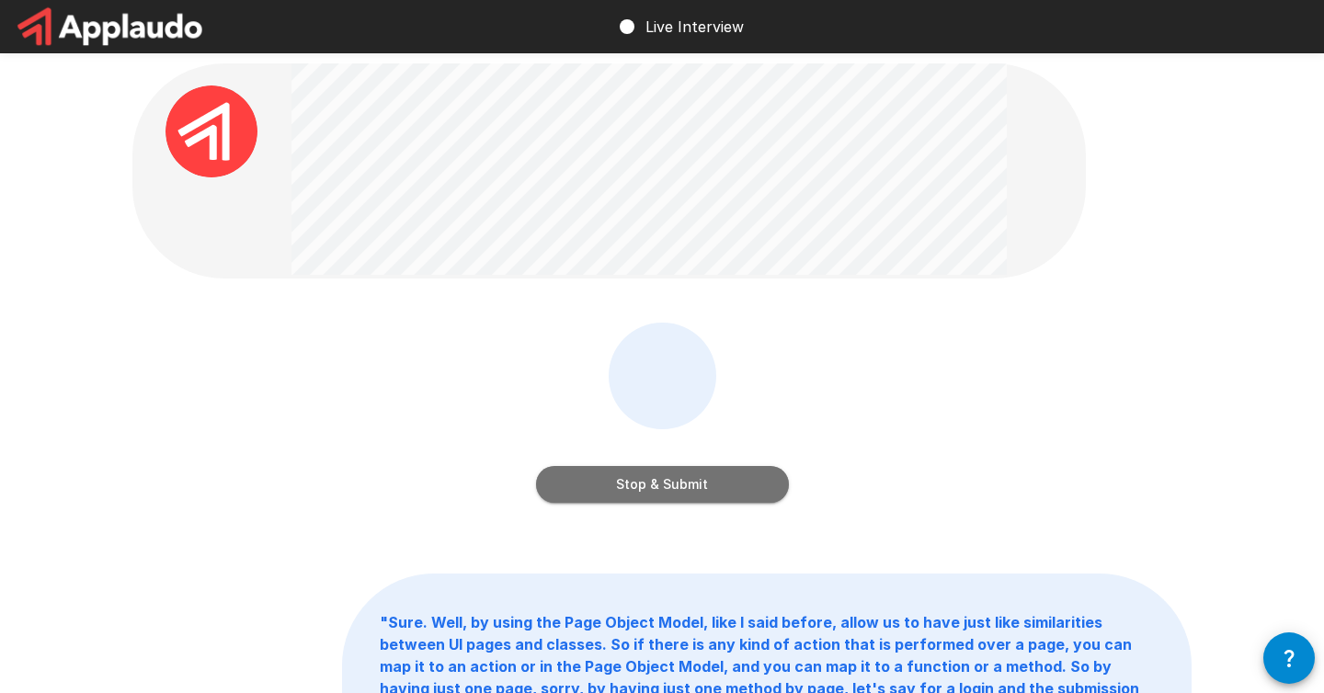
click at [655, 480] on button "Stop & Submit" at bounding box center [662, 484] width 253 height 37
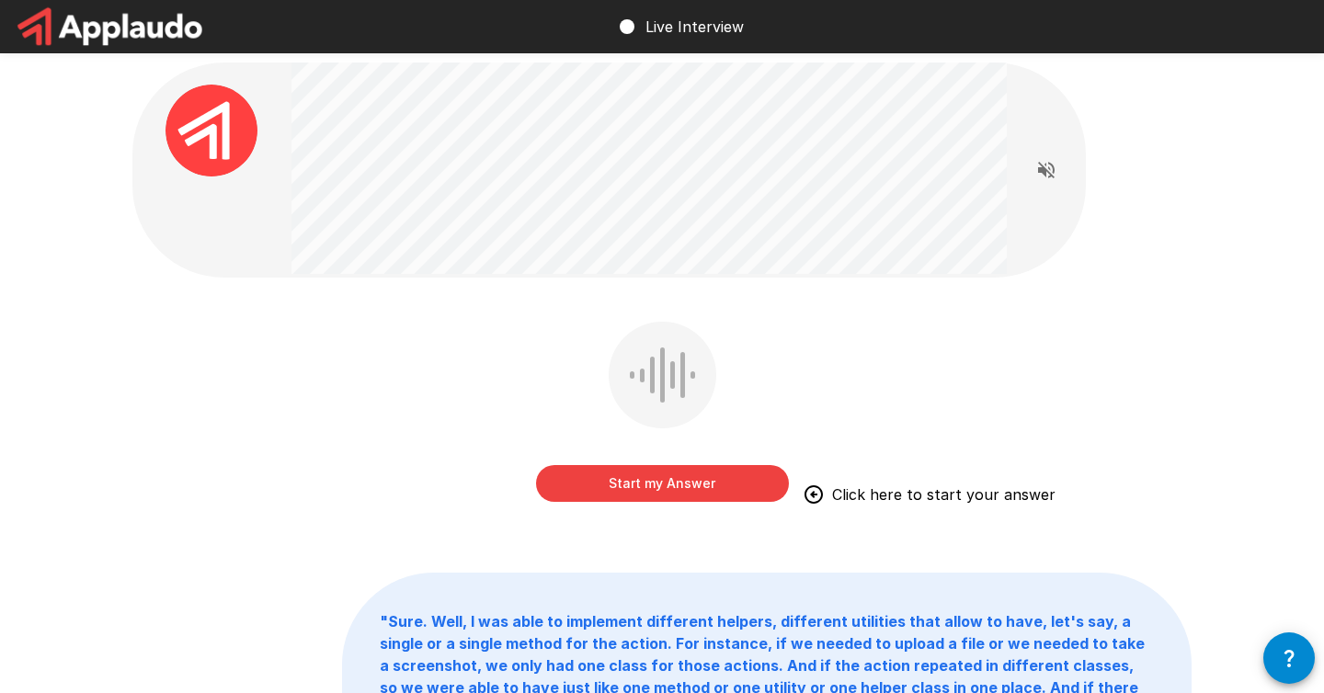
scroll to position [0, 0]
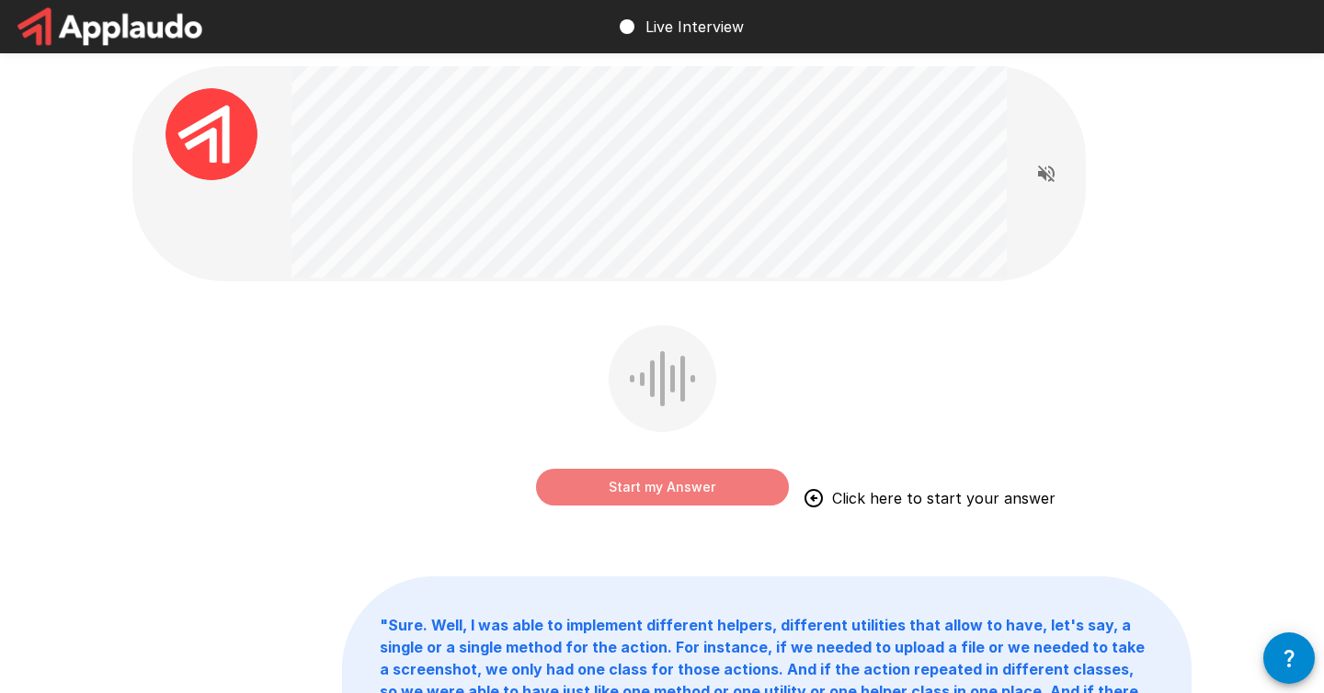
drag, startPoint x: 690, startPoint y: 485, endPoint x: 1014, endPoint y: 334, distance: 357.9
click at [688, 484] on button "Start my Answer" at bounding box center [662, 487] width 253 height 37
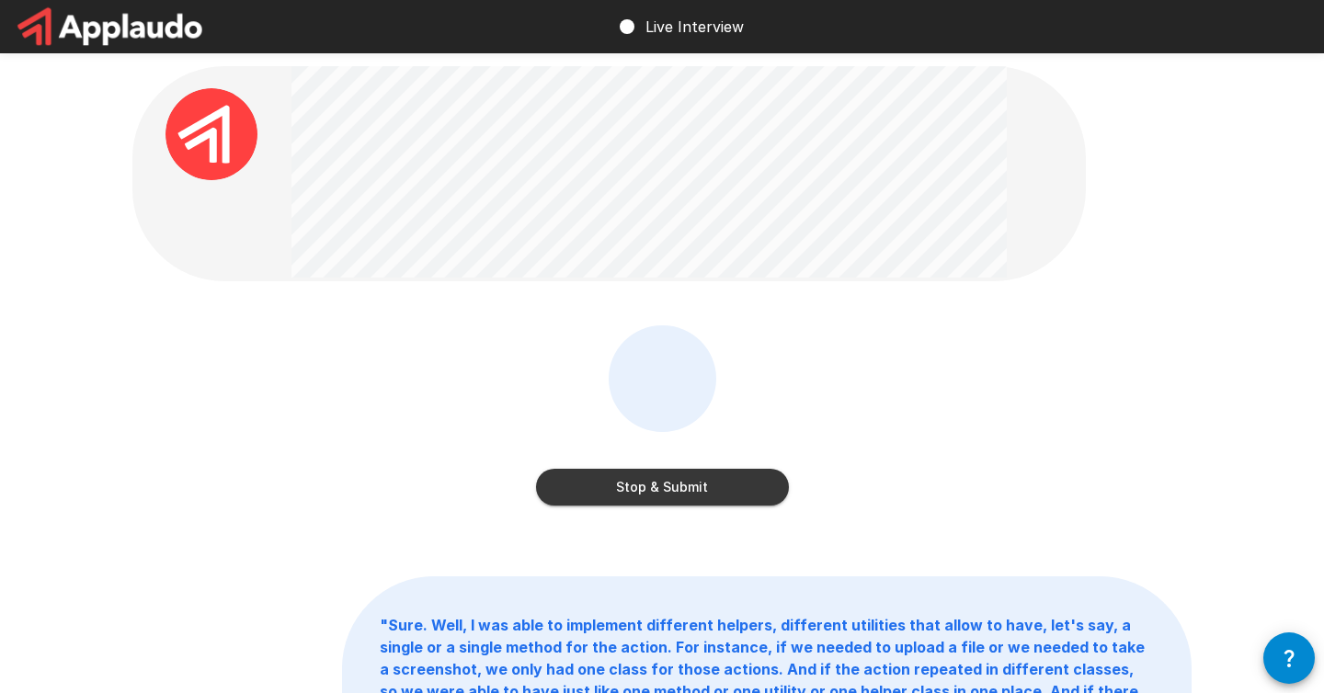
click at [698, 496] on button "Stop & Submit" at bounding box center [662, 487] width 253 height 37
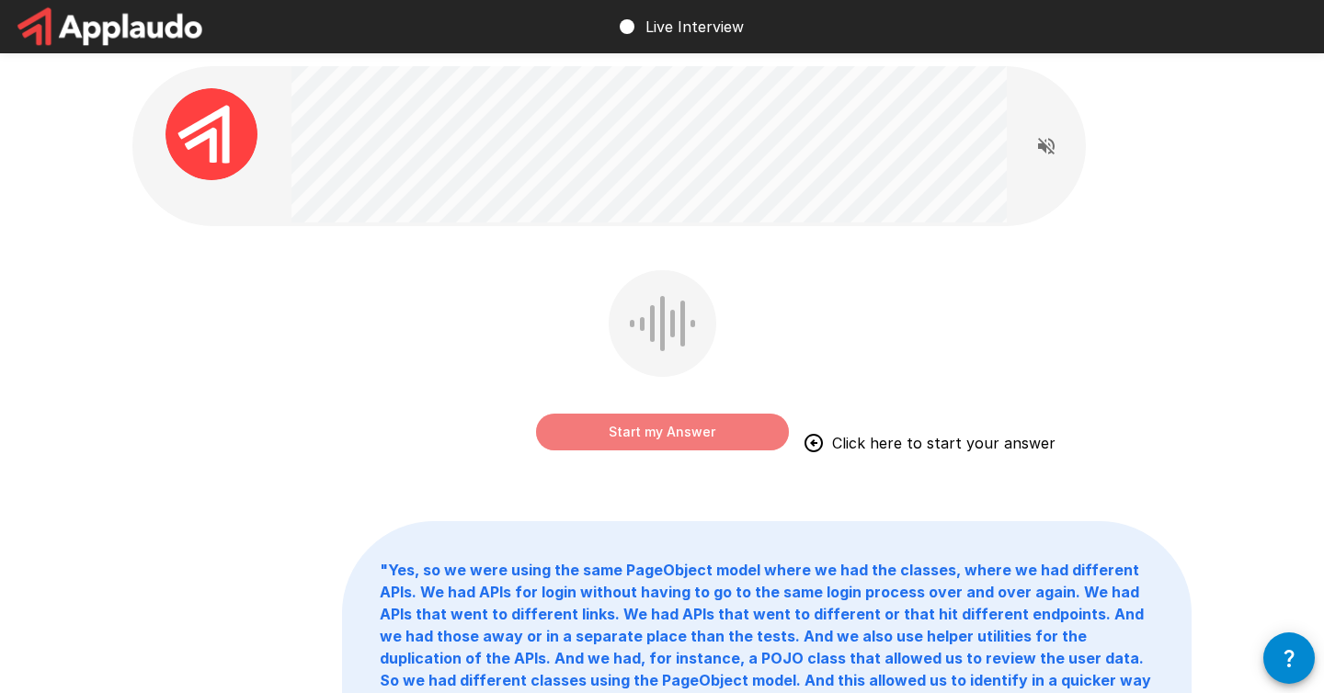
click at [641, 440] on button "Start my Answer" at bounding box center [662, 432] width 253 height 37
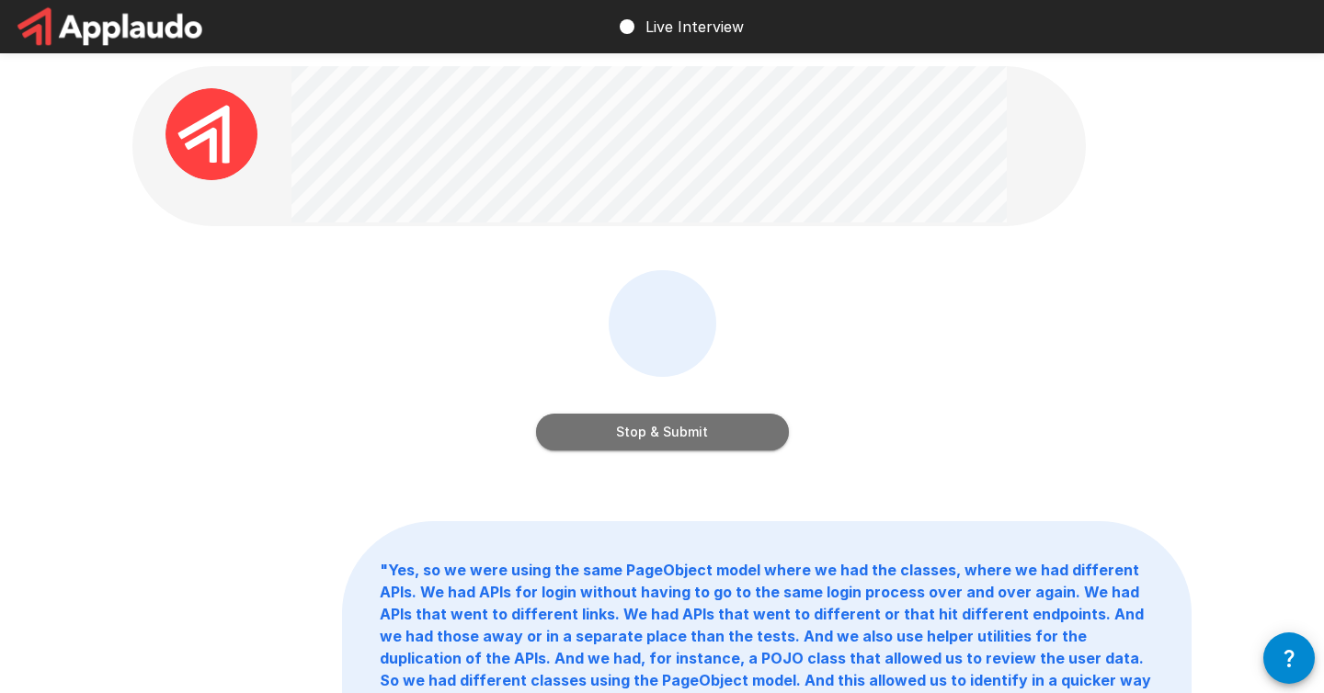
click at [680, 426] on button "Stop & Submit" at bounding box center [662, 432] width 253 height 37
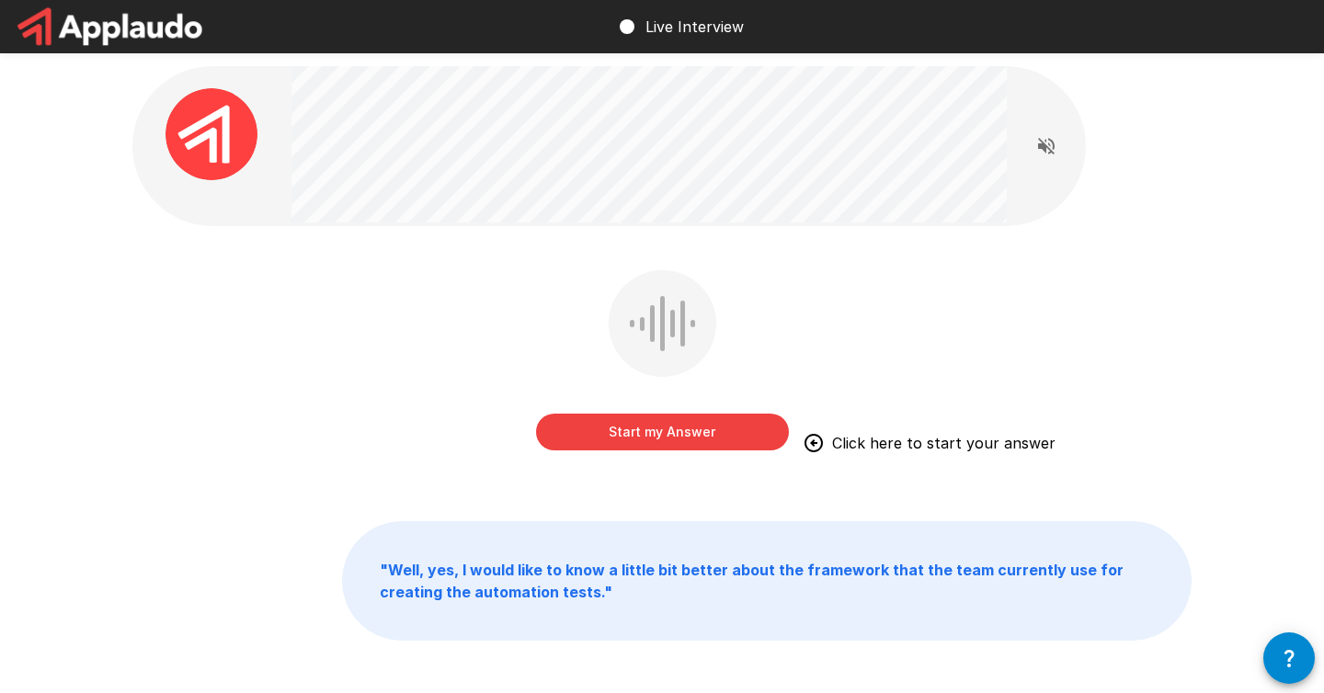
click at [645, 436] on button "Start my Answer" at bounding box center [662, 432] width 253 height 37
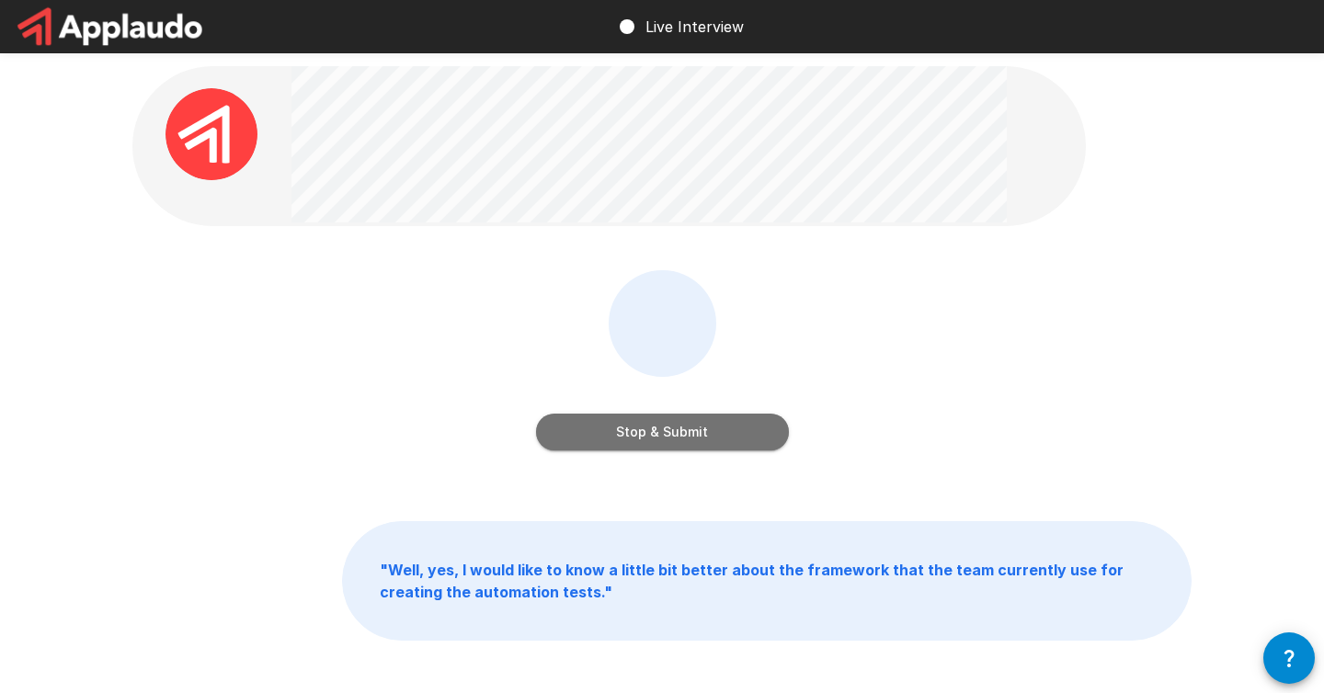
click at [682, 440] on button "Stop & Submit" at bounding box center [662, 432] width 253 height 37
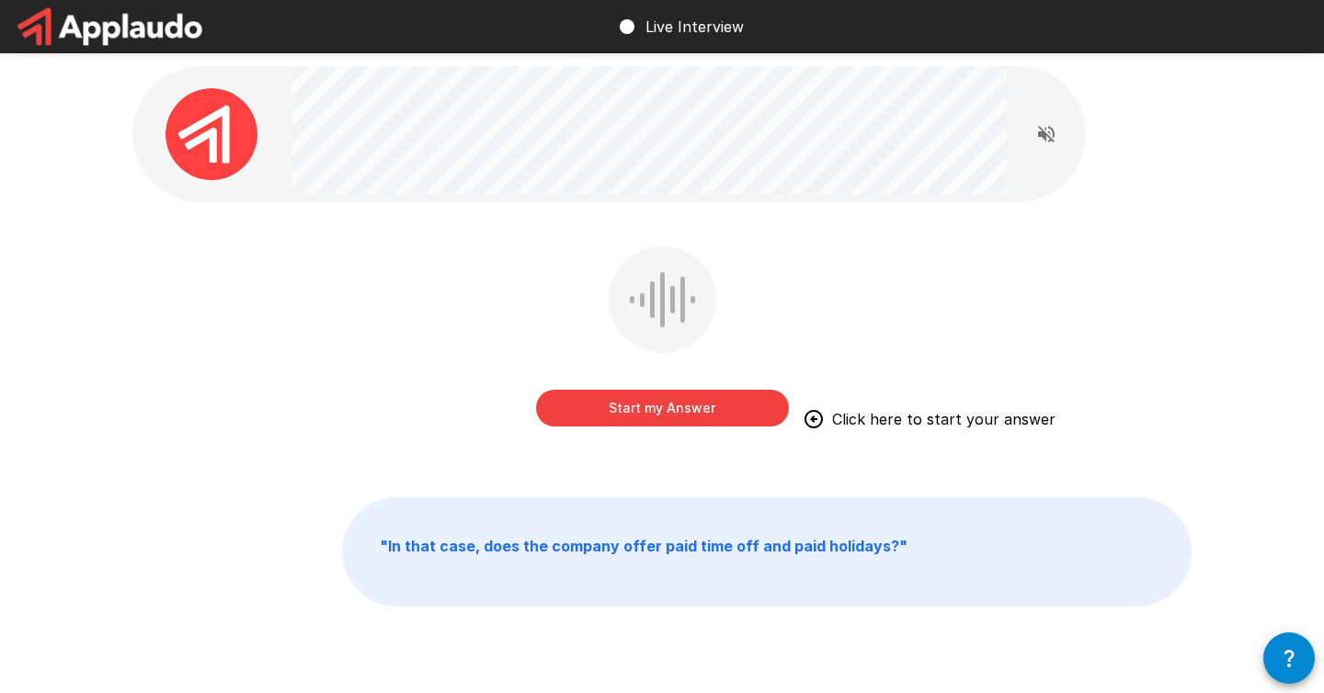
click at [633, 408] on button "Start my Answer" at bounding box center [662, 408] width 253 height 37
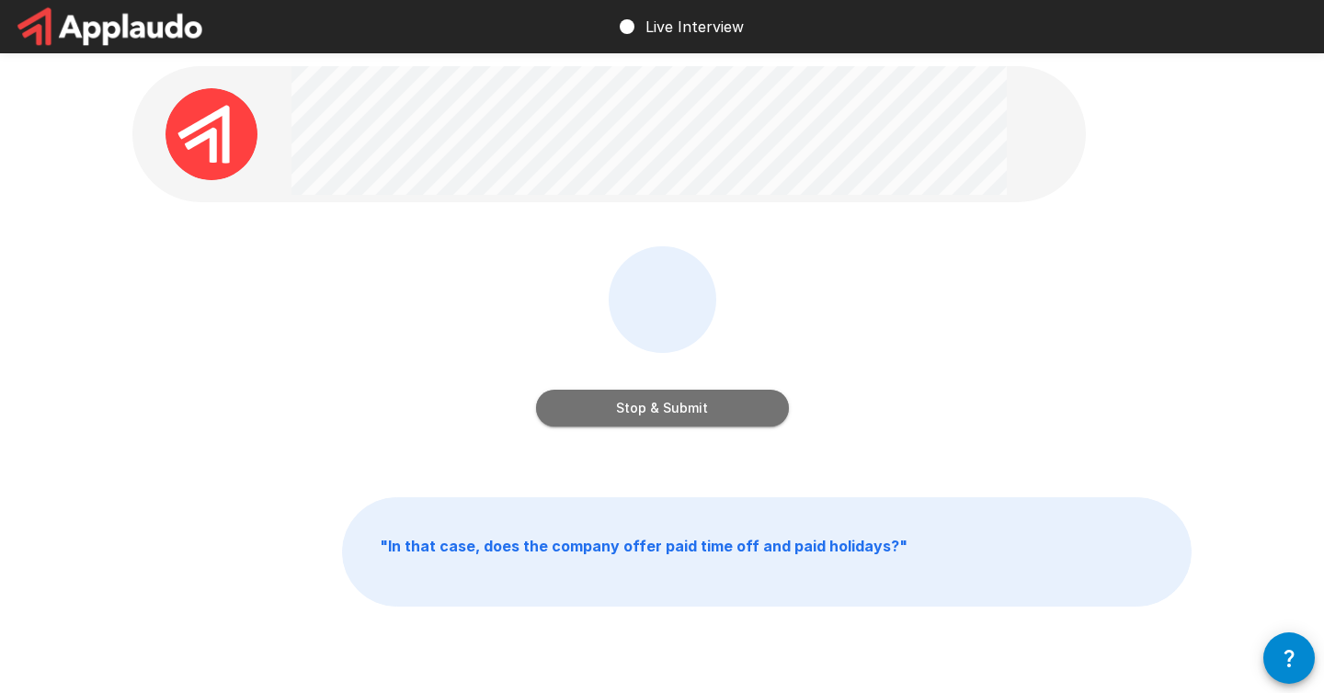
click at [583, 415] on button "Stop & Submit" at bounding box center [662, 408] width 253 height 37
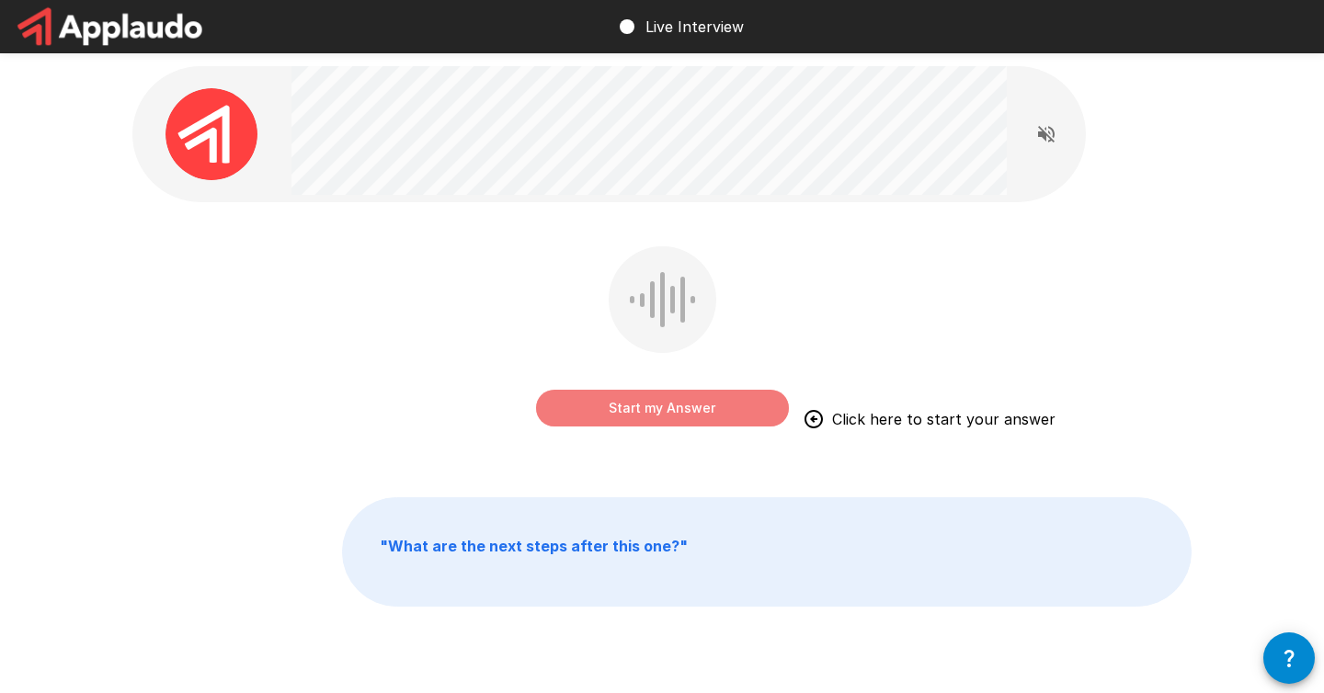
click at [704, 411] on button "Start my Answer" at bounding box center [662, 408] width 253 height 37
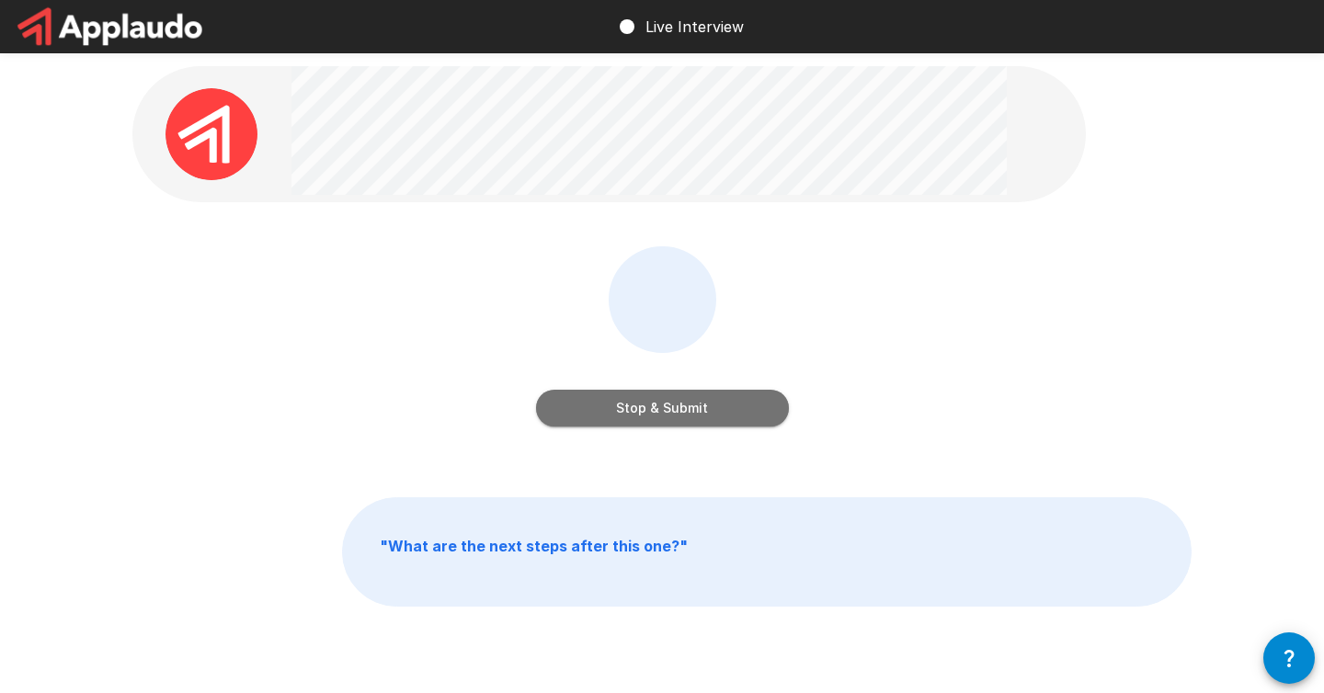
click at [656, 410] on button "Stop & Submit" at bounding box center [662, 408] width 253 height 37
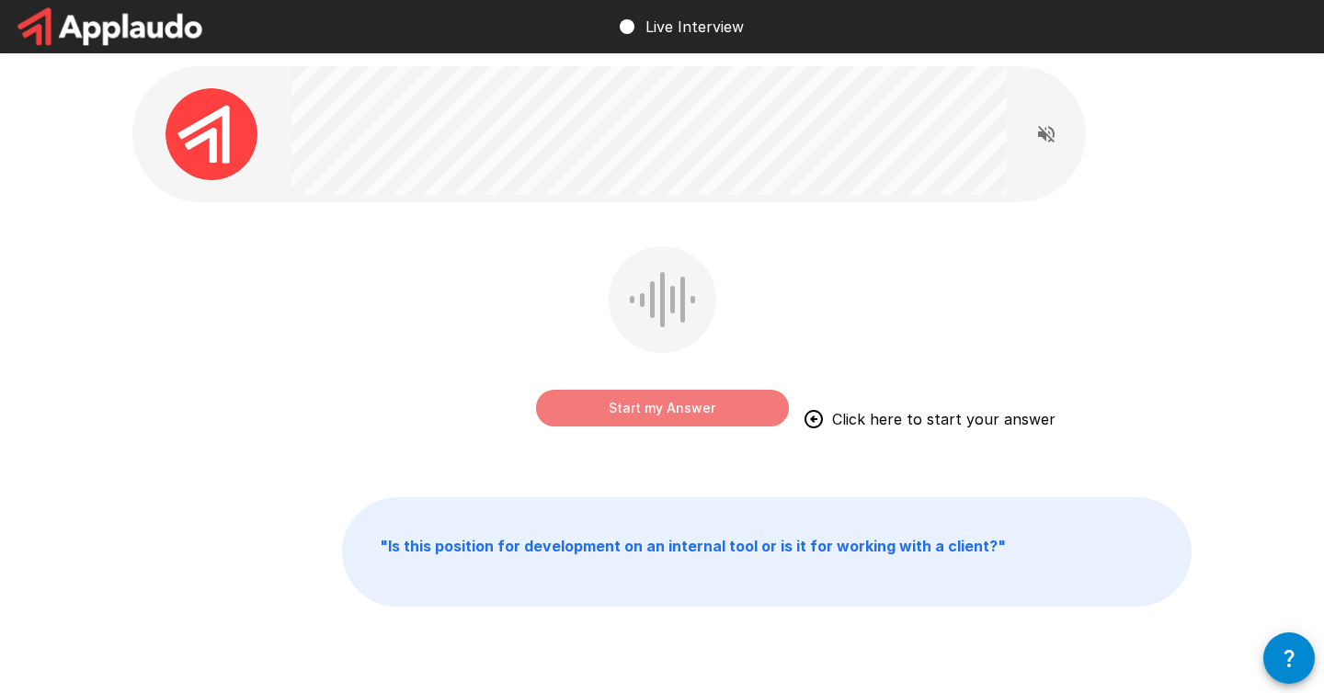
click at [642, 405] on button "Start my Answer" at bounding box center [662, 408] width 253 height 37
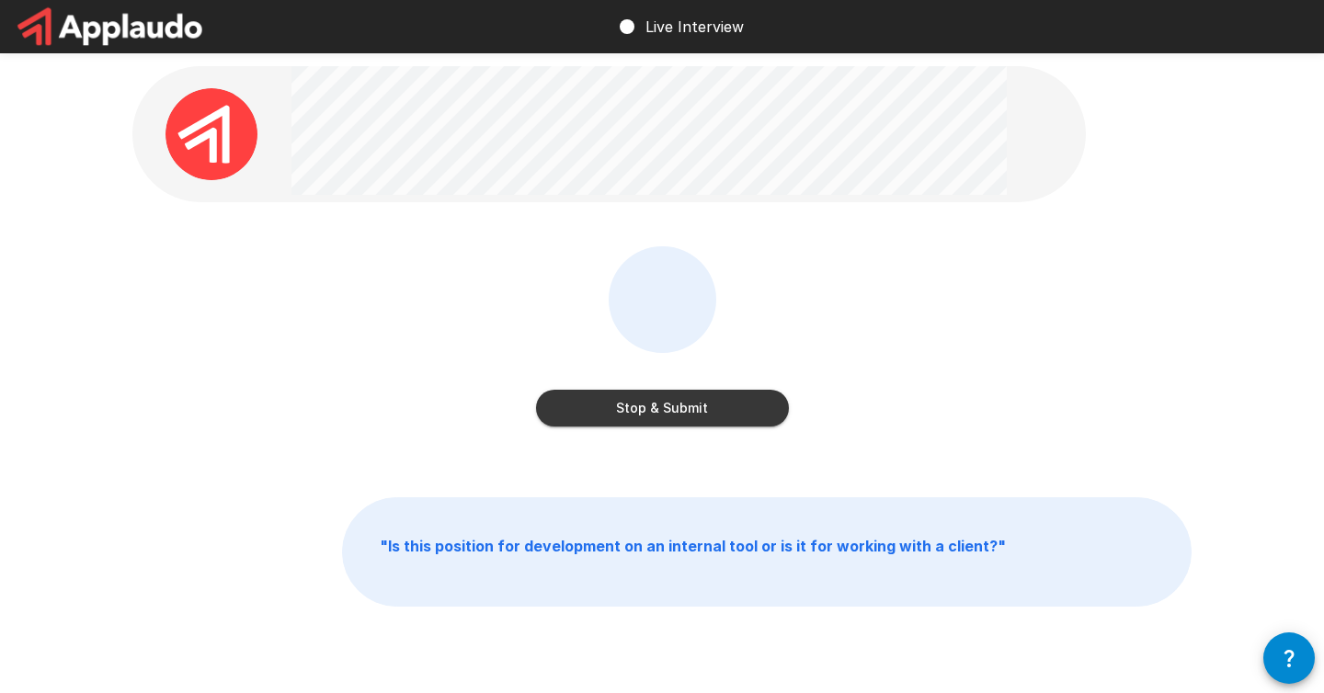
click at [635, 407] on button "Stop & Submit" at bounding box center [662, 408] width 253 height 37
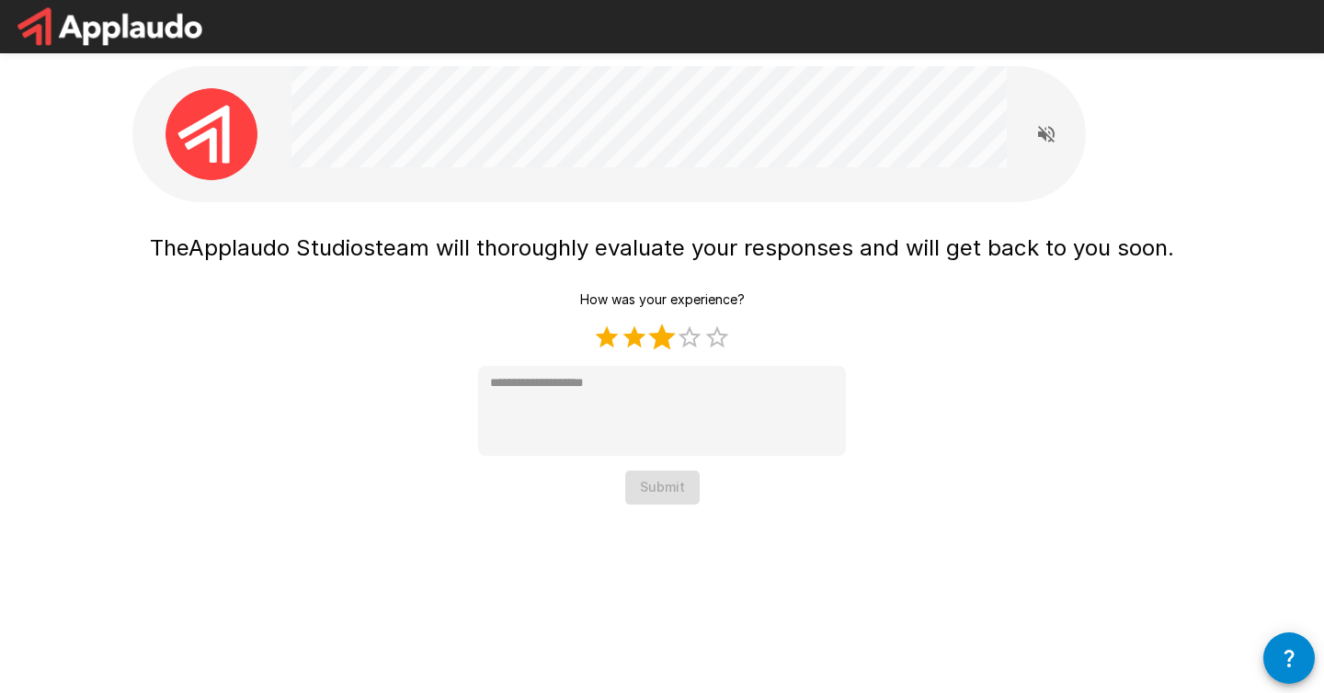
click at [666, 342] on label "3 Stars" at bounding box center [662, 338] width 28 height 28
type textarea "*"
click at [670, 475] on button "Submit" at bounding box center [662, 488] width 74 height 34
